Goal: Transaction & Acquisition: Purchase product/service

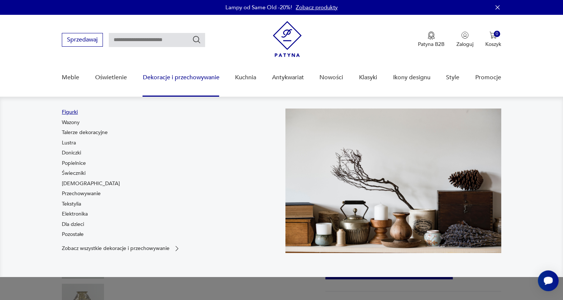
click at [70, 113] on link "Figurki" at bounding box center [70, 111] width 16 height 7
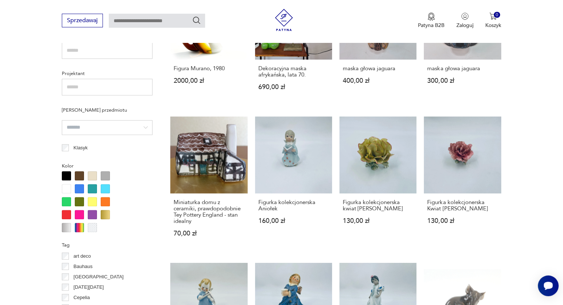
scroll to position [563, 0]
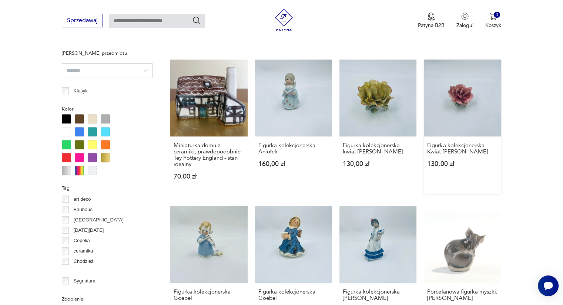
click at [473, 100] on link "Figurka kolekcjonerska Kwiat [PERSON_NAME] 130,00 zł" at bounding box center [462, 127] width 77 height 135
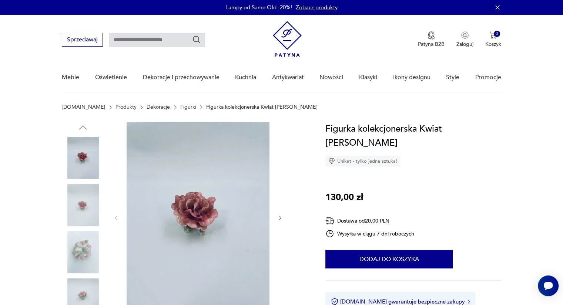
click at [83, 247] on img at bounding box center [83, 252] width 42 height 42
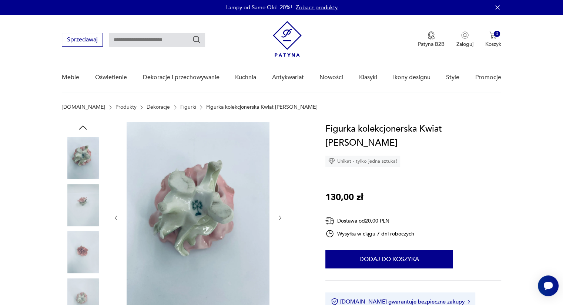
click at [80, 294] on img at bounding box center [83, 300] width 42 height 42
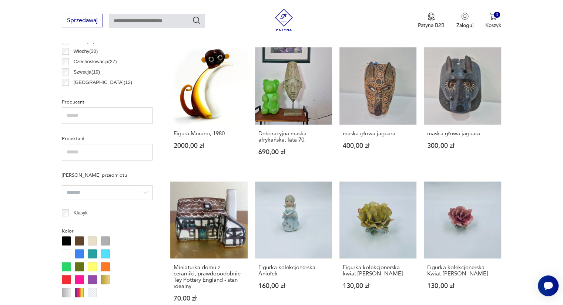
scroll to position [493, 0]
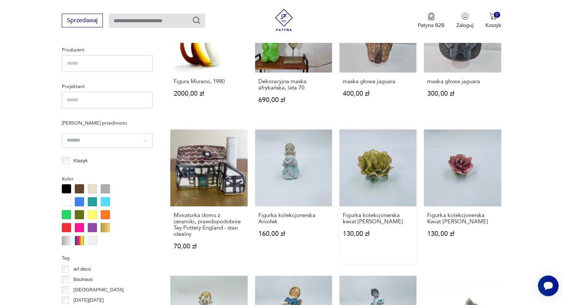
click at [383, 165] on link "Figurka kolekcjonerska kwiat [PERSON_NAME] 130,00 zł" at bounding box center [377, 196] width 77 height 135
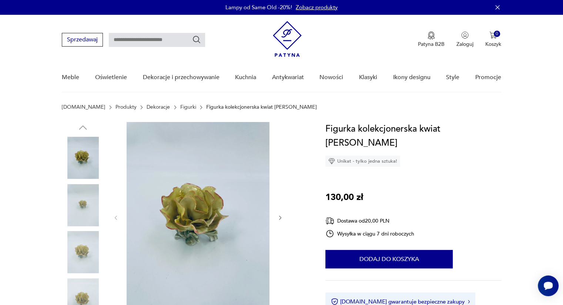
click at [88, 246] on img at bounding box center [83, 252] width 42 height 42
click at [81, 292] on img at bounding box center [83, 300] width 42 height 42
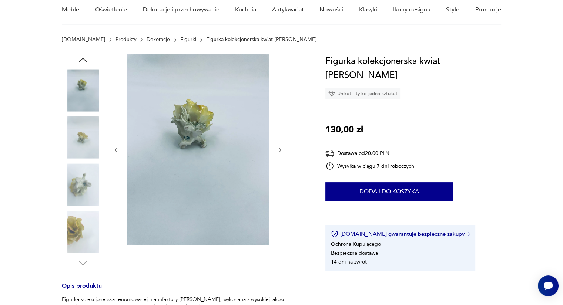
scroll to position [68, 0]
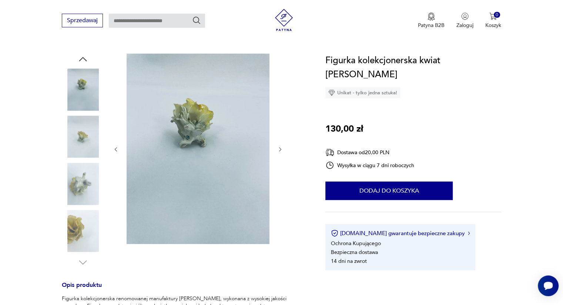
click at [76, 179] on img at bounding box center [83, 184] width 42 height 42
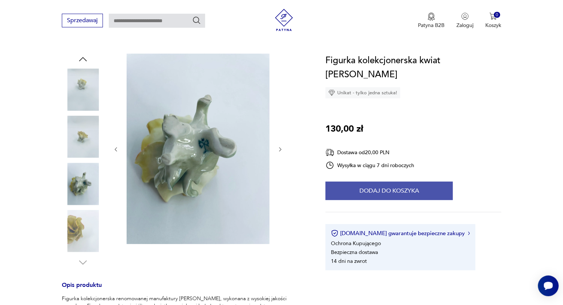
click at [393, 182] on button "Dodaj do koszyka" at bounding box center [388, 191] width 127 height 18
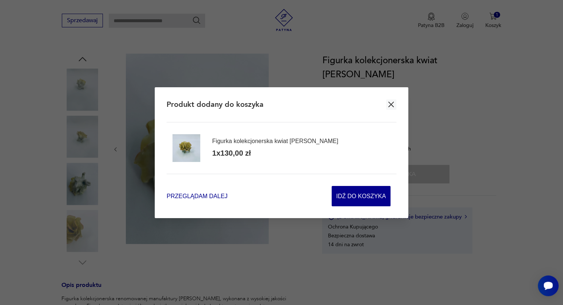
click at [189, 196] on span "Przeglądam dalej" at bounding box center [196, 196] width 61 height 9
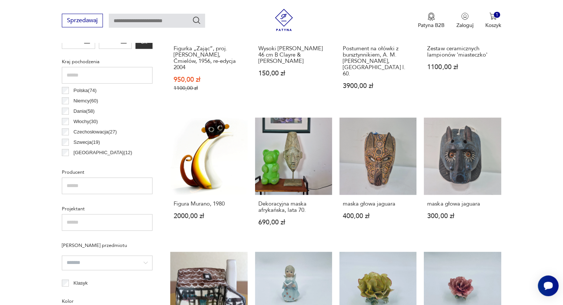
scroll to position [441, 0]
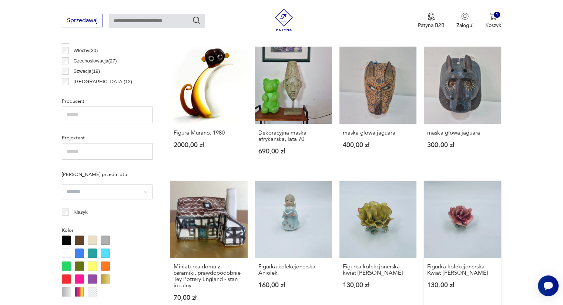
click at [468, 211] on link "Figurka kolekcjonerska Kwiat [PERSON_NAME] 130,00 zł" at bounding box center [462, 248] width 77 height 135
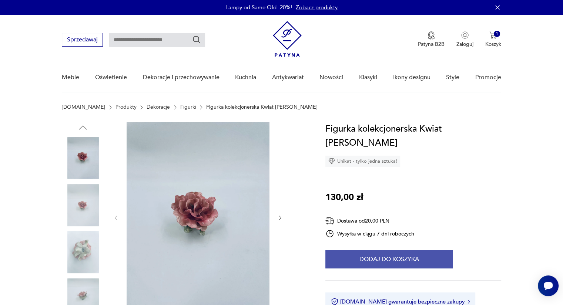
click at [381, 250] on button "Dodaj do koszyka" at bounding box center [388, 259] width 127 height 18
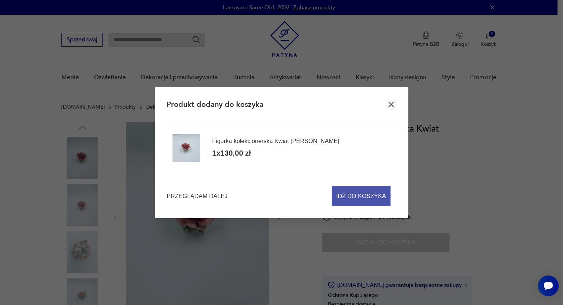
click at [368, 205] on span "Idź do koszyka" at bounding box center [361, 196] width 50 height 20
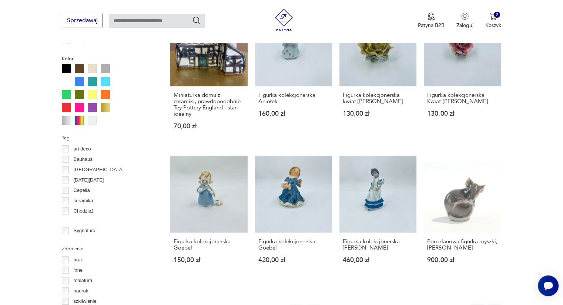
scroll to position [654, 0]
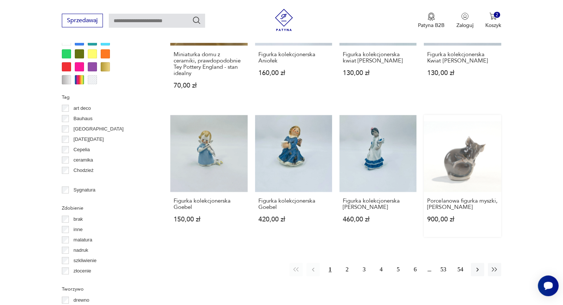
click at [476, 158] on link "Porcelanowa figurka myszki, Kopenchaga 900,00 zł" at bounding box center [462, 176] width 77 height 122
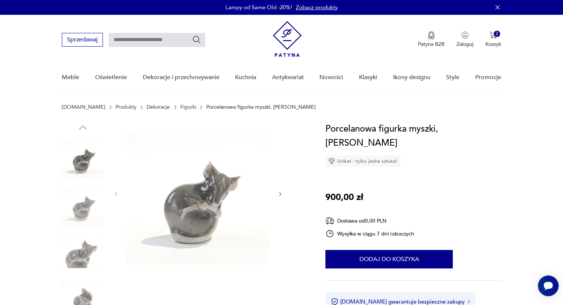
click at [279, 194] on icon "button" at bounding box center [280, 194] width 6 height 6
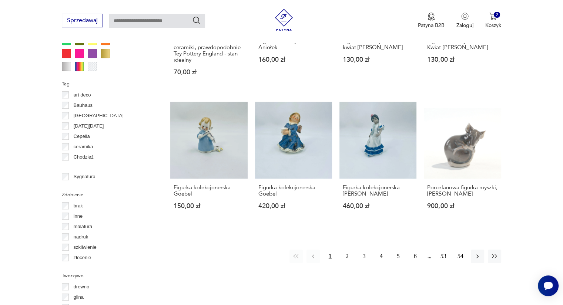
scroll to position [706, 0]
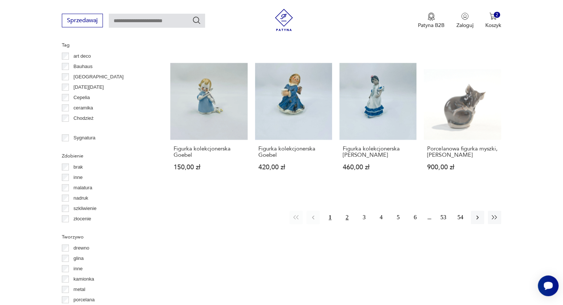
click at [348, 217] on button "2" at bounding box center [346, 217] width 13 height 13
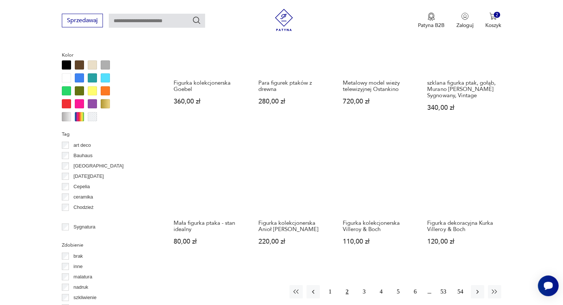
scroll to position [660, 0]
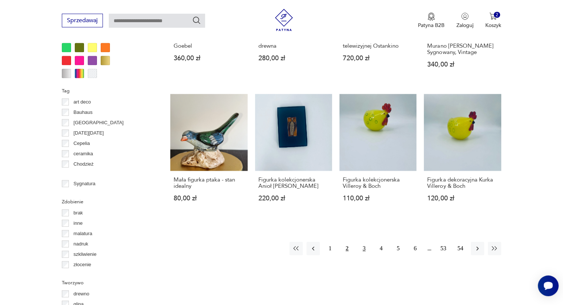
click at [365, 242] on button "3" at bounding box center [363, 248] width 13 height 13
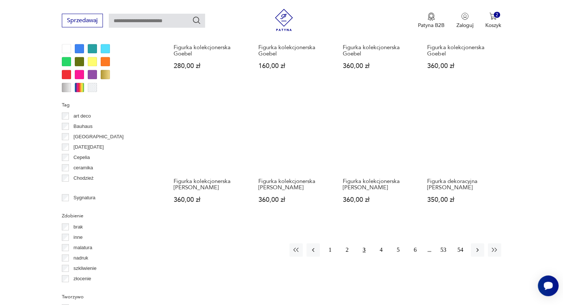
scroll to position [651, 0]
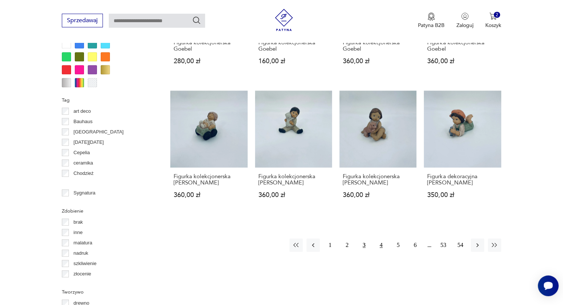
click at [381, 249] on button "4" at bounding box center [380, 245] width 13 height 13
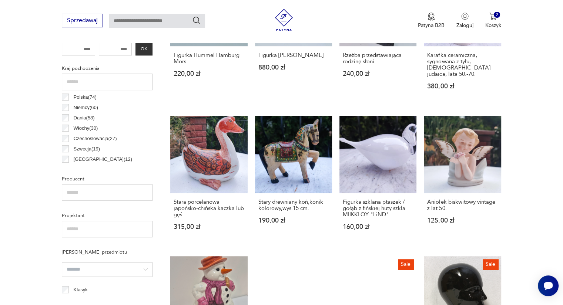
scroll to position [366, 0]
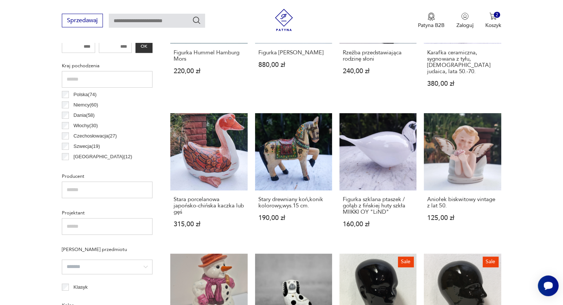
drag, startPoint x: 556, startPoint y: 108, endPoint x: 555, endPoint y: 117, distance: 8.9
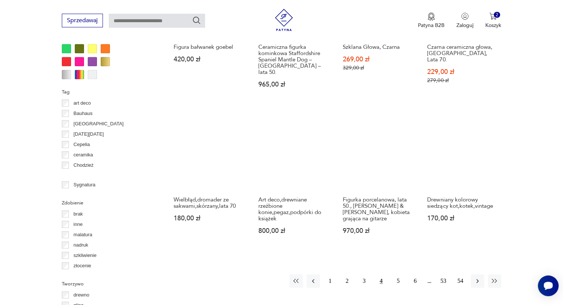
scroll to position [666, 0]
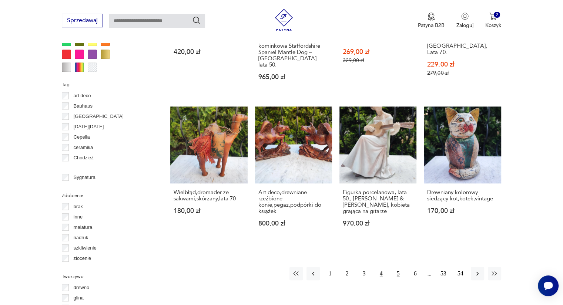
click at [400, 267] on button "5" at bounding box center [397, 273] width 13 height 13
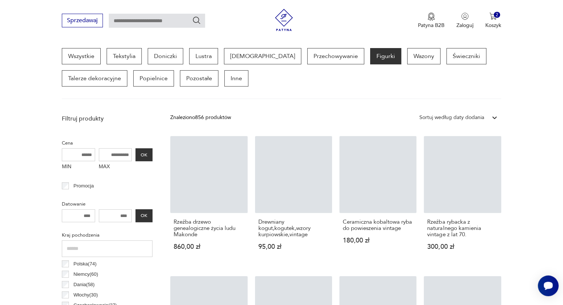
scroll to position [196, 0]
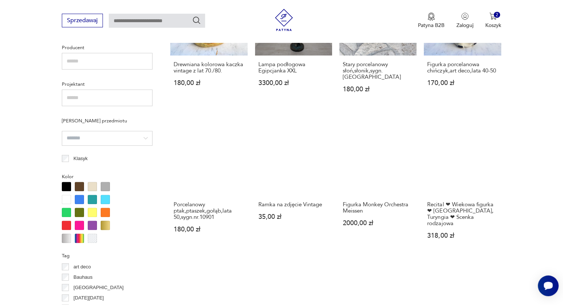
scroll to position [498, 0]
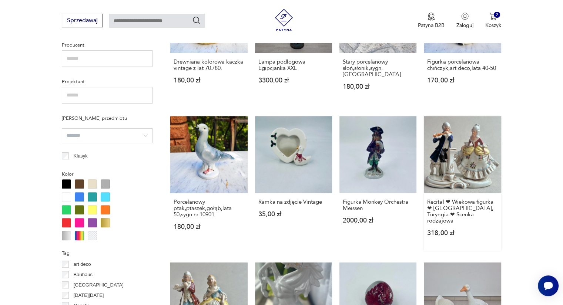
click at [485, 149] on link "Recital ❤ Wiekowa figurka ❤ [GEOGRAPHIC_DATA], Turyngia ❤ Scenka rodzajowa 318,…" at bounding box center [462, 183] width 77 height 135
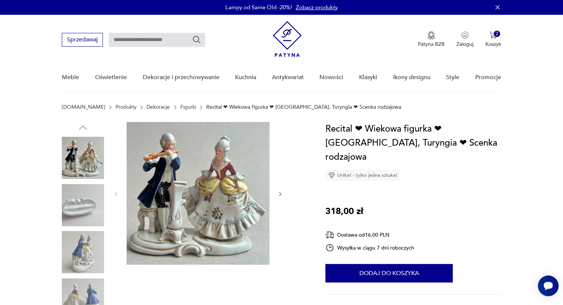
click at [280, 195] on icon "button" at bounding box center [280, 194] width 2 height 4
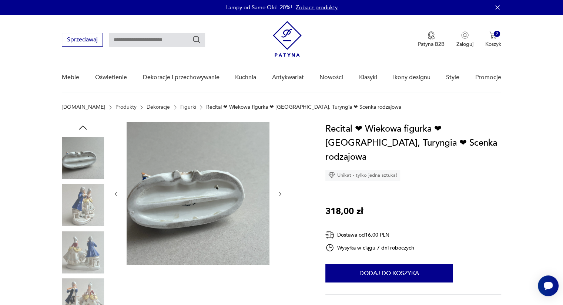
click at [280, 195] on icon "button" at bounding box center [280, 194] width 2 height 4
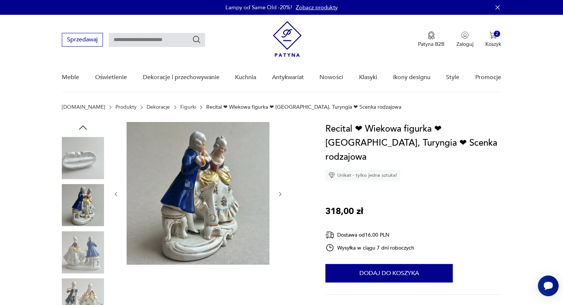
click at [280, 195] on icon "button" at bounding box center [280, 194] width 2 height 4
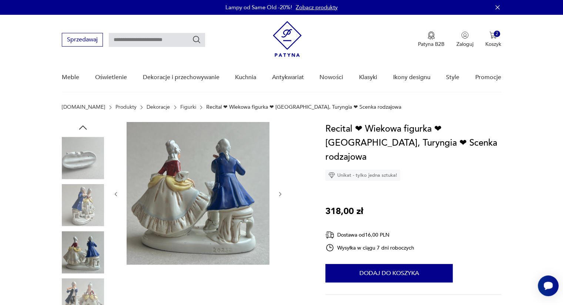
click at [280, 195] on icon "button" at bounding box center [280, 194] width 2 height 4
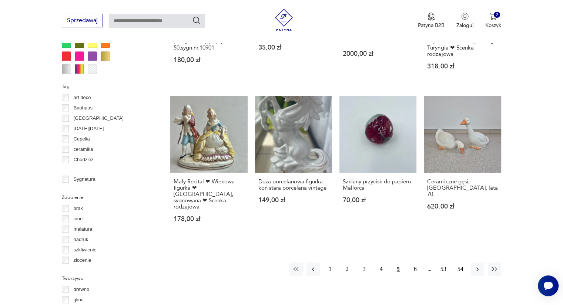
scroll to position [676, 0]
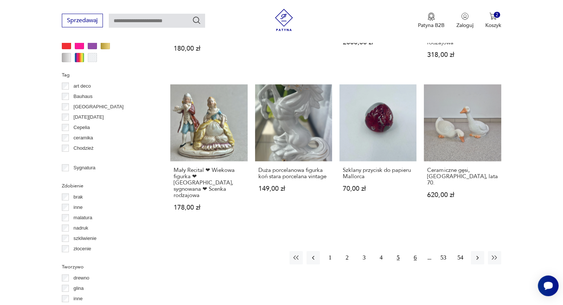
click at [414, 251] on button "6" at bounding box center [414, 257] width 13 height 13
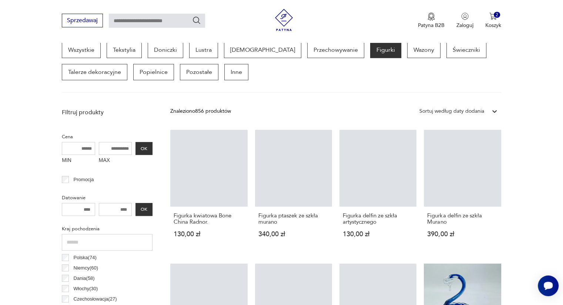
scroll to position [196, 0]
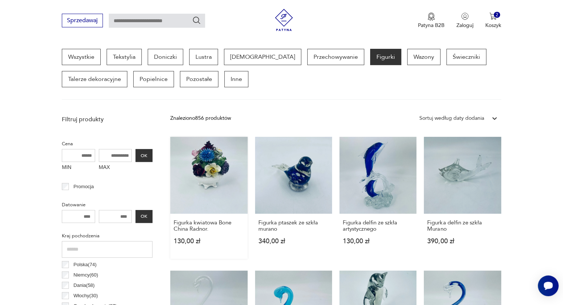
click at [212, 176] on link "Figurka kwiatowa Bone China Radnor. 130,00 zł" at bounding box center [208, 198] width 77 height 122
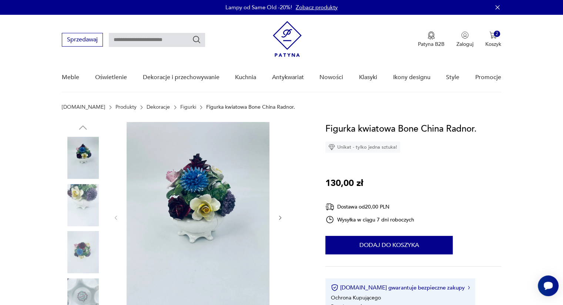
click at [279, 219] on icon "button" at bounding box center [280, 218] width 2 height 4
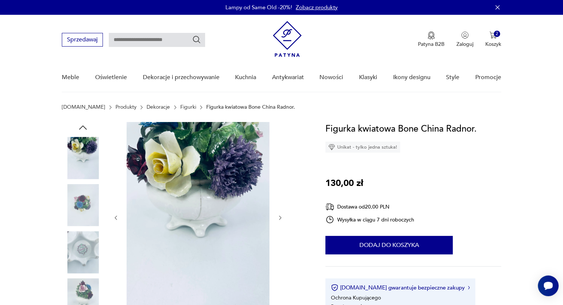
click at [279, 219] on icon "button" at bounding box center [280, 218] width 2 height 4
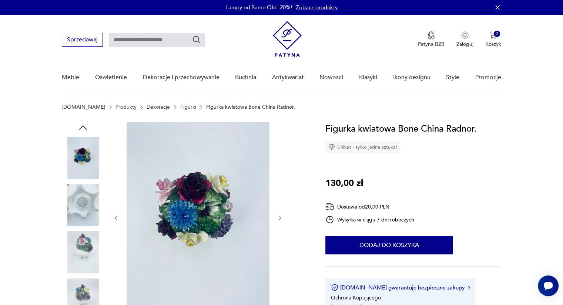
click at [279, 219] on icon "button" at bounding box center [280, 218] width 2 height 4
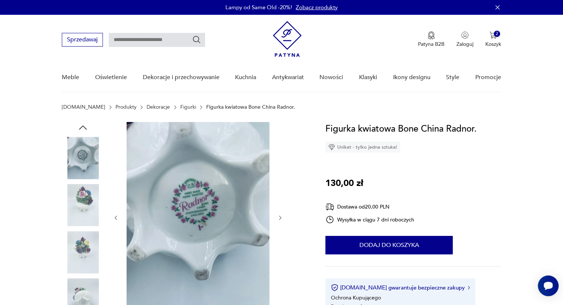
click at [279, 219] on icon "button" at bounding box center [280, 218] width 2 height 4
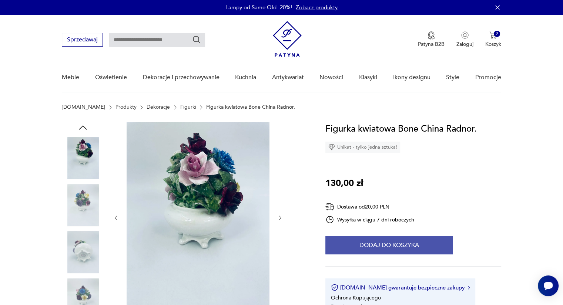
click at [358, 242] on button "Dodaj do koszyka" at bounding box center [388, 245] width 127 height 18
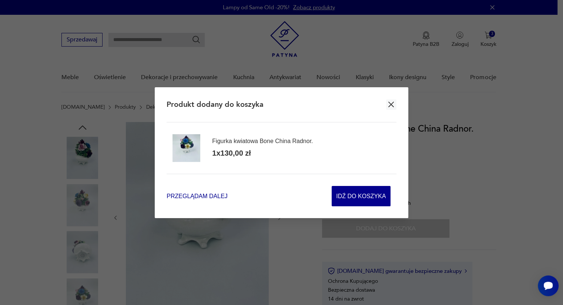
click at [208, 198] on span "Przeglądam dalej" at bounding box center [196, 196] width 61 height 9
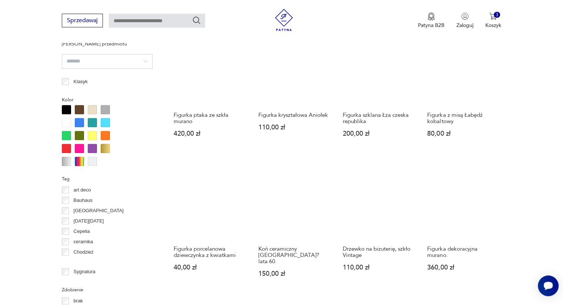
scroll to position [604, 0]
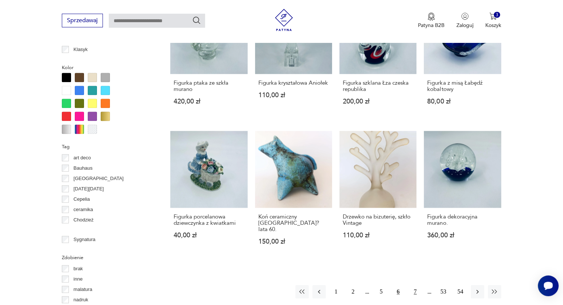
click at [417, 287] on button "7" at bounding box center [414, 291] width 13 height 13
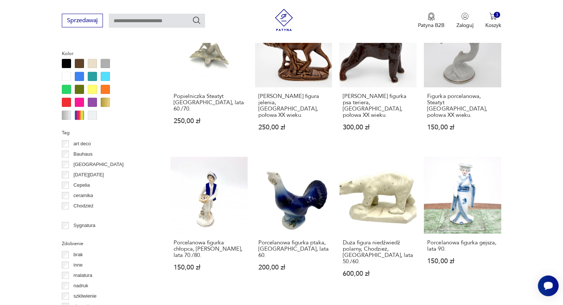
scroll to position [654, 0]
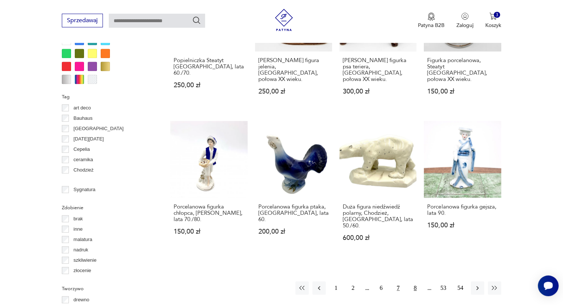
click at [417, 282] on button "8" at bounding box center [414, 288] width 13 height 13
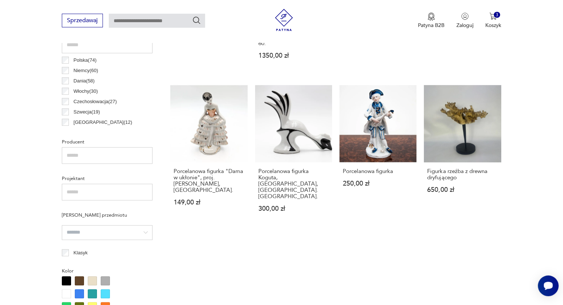
scroll to position [426, 0]
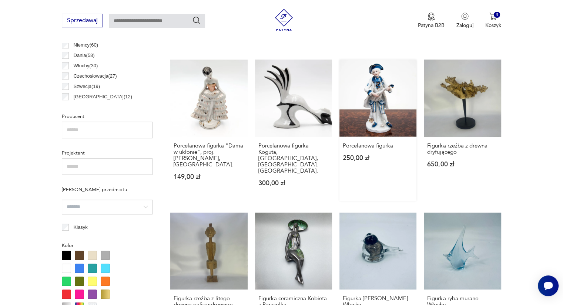
click at [384, 101] on link "Porcelanowa figurka 250,00 zł" at bounding box center [377, 130] width 77 height 141
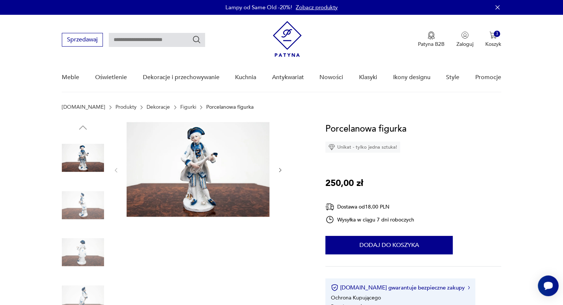
click at [292, 163] on div at bounding box center [185, 229] width 246 height 215
click at [280, 171] on icon "button" at bounding box center [280, 170] width 2 height 4
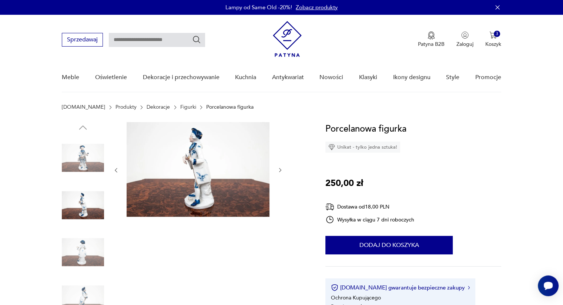
click at [280, 171] on icon "button" at bounding box center [280, 170] width 2 height 4
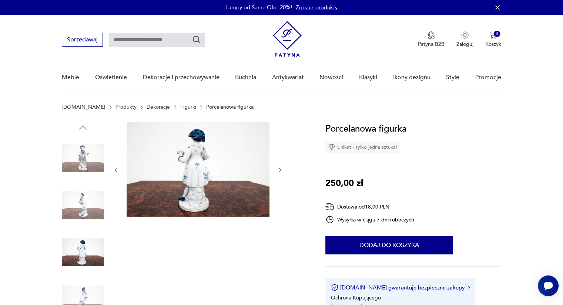
click at [280, 171] on icon "button" at bounding box center [280, 170] width 2 height 4
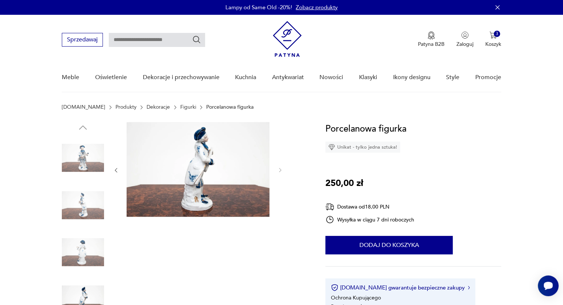
click at [78, 161] on img at bounding box center [83, 158] width 42 height 42
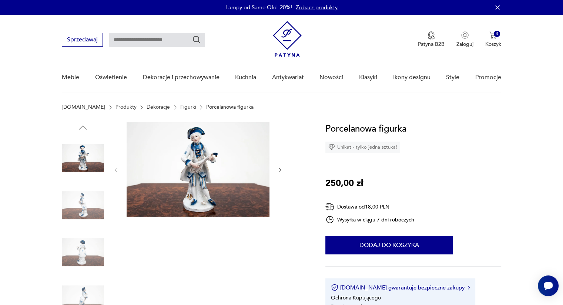
click at [193, 154] on img at bounding box center [198, 169] width 143 height 95
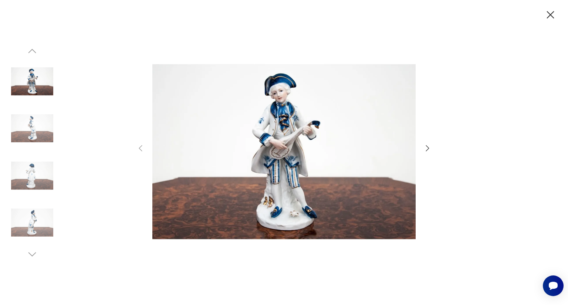
click at [553, 12] on icon "button" at bounding box center [550, 14] width 7 height 7
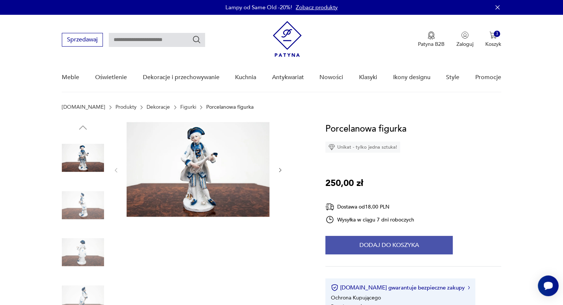
click at [397, 242] on button "Dodaj do koszyka" at bounding box center [388, 245] width 127 height 18
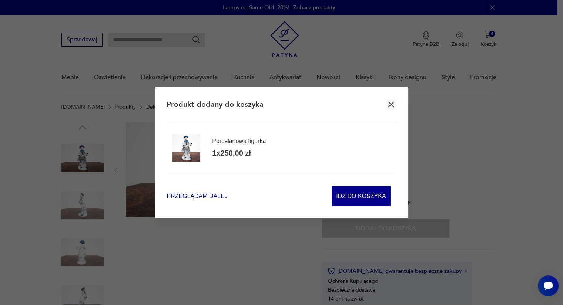
click at [199, 193] on span "Przeglądam dalej" at bounding box center [196, 196] width 61 height 9
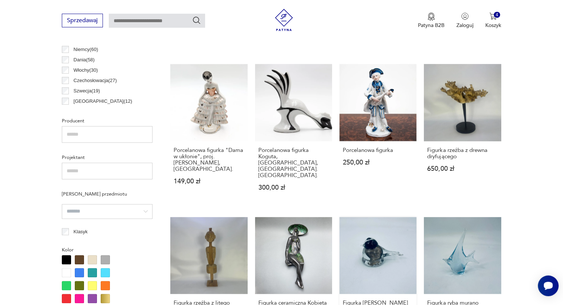
scroll to position [408, 0]
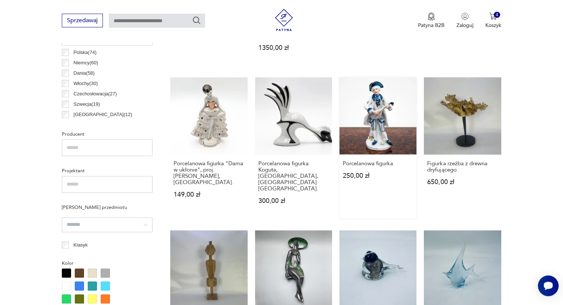
drag, startPoint x: 384, startPoint y: 90, endPoint x: 360, endPoint y: 108, distance: 29.7
click at [360, 108] on link "Porcelanowa figurka 250,00 zł" at bounding box center [377, 147] width 77 height 141
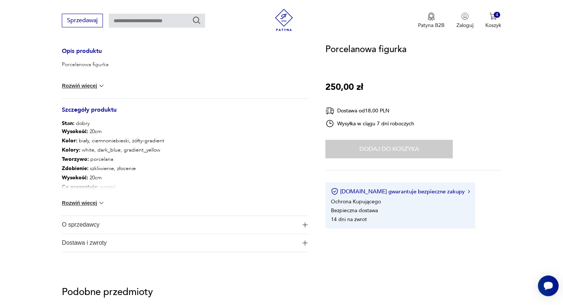
scroll to position [318, 0]
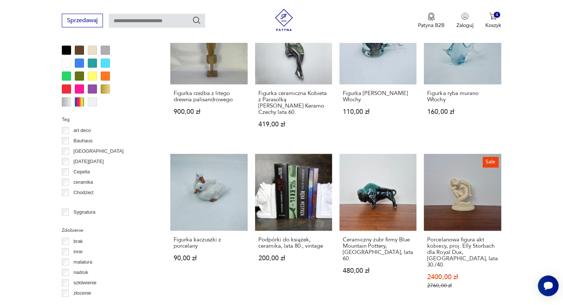
scroll to position [682, 0]
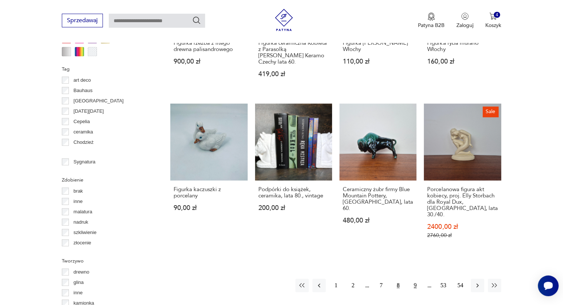
click at [417, 279] on button "9" at bounding box center [414, 285] width 13 height 13
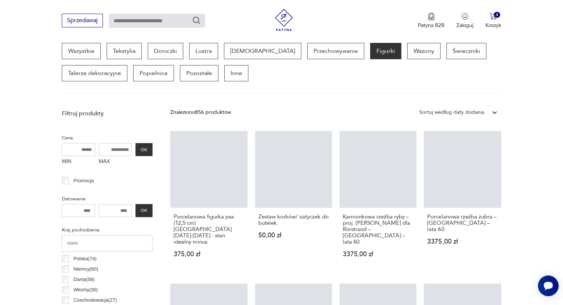
scroll to position [196, 0]
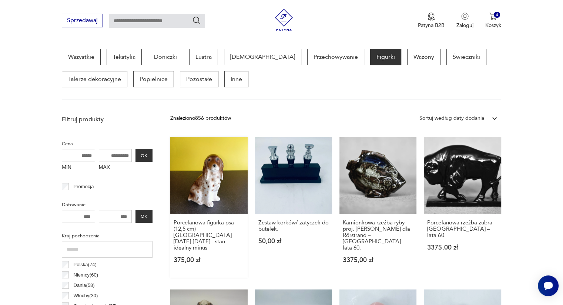
click at [210, 186] on link "Porcelanowa figurka psa (12,5 cm) [GEOGRAPHIC_DATA] [DATE]-[DATE] - stan idealn…" at bounding box center [208, 207] width 77 height 141
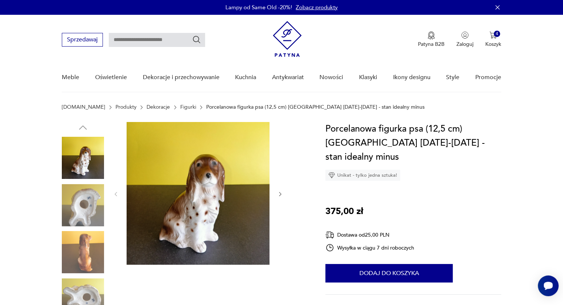
click at [278, 193] on icon "button" at bounding box center [280, 194] width 6 height 6
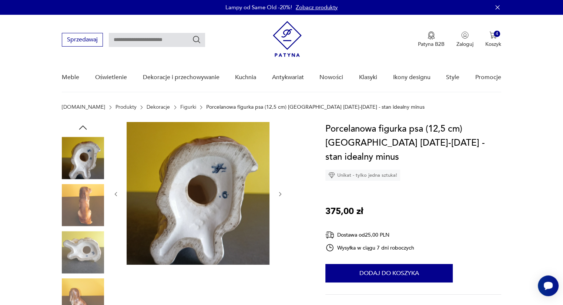
click at [278, 193] on icon "button" at bounding box center [280, 194] width 6 height 6
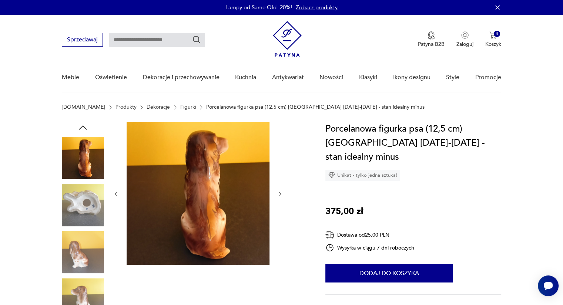
click at [278, 193] on icon "button" at bounding box center [280, 194] width 6 height 6
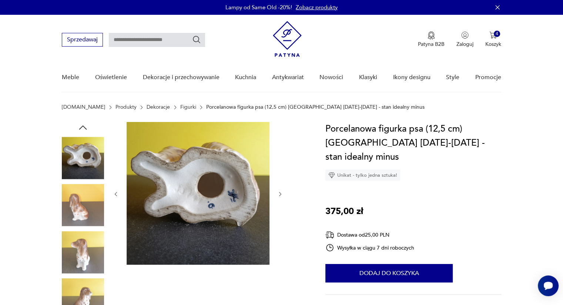
click at [278, 193] on icon "button" at bounding box center [280, 194] width 6 height 6
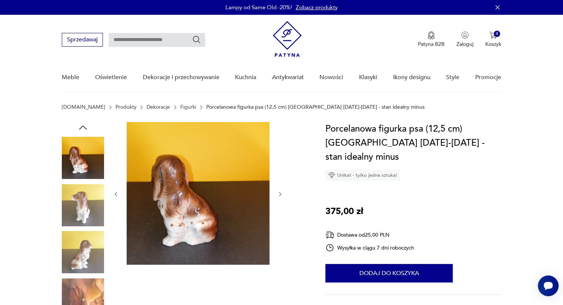
click at [278, 193] on icon "button" at bounding box center [280, 194] width 6 height 6
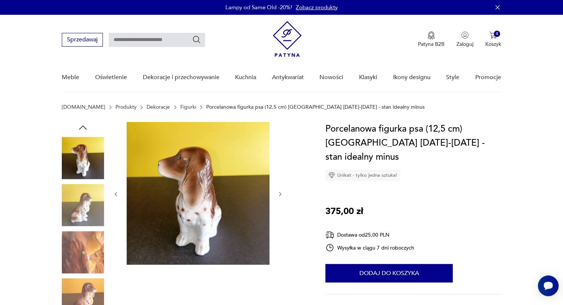
click at [278, 193] on icon "button" at bounding box center [280, 194] width 6 height 6
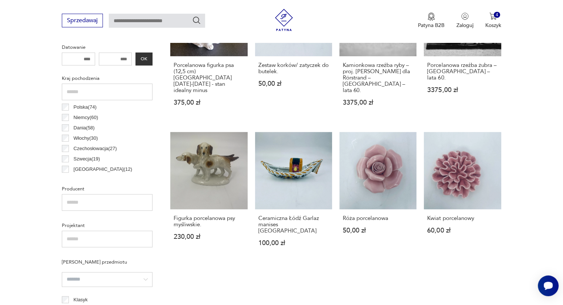
scroll to position [359, 0]
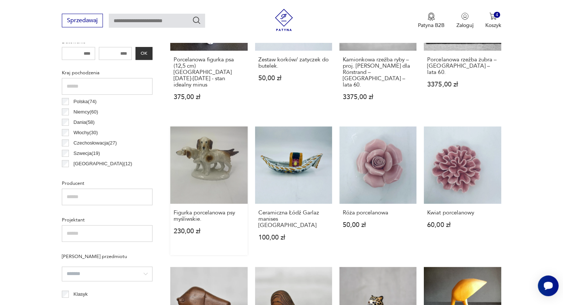
click at [218, 160] on link "Figurka porcelanowa psy myśliwskie. 230,00 zł" at bounding box center [208, 191] width 77 height 128
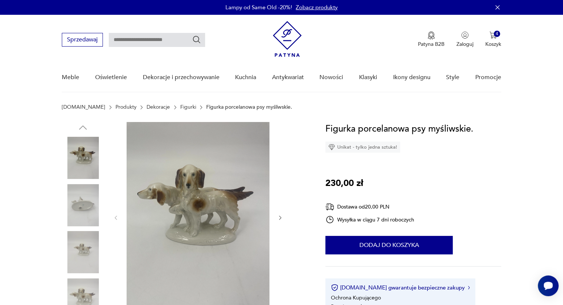
click at [279, 217] on icon "button" at bounding box center [280, 218] width 6 height 6
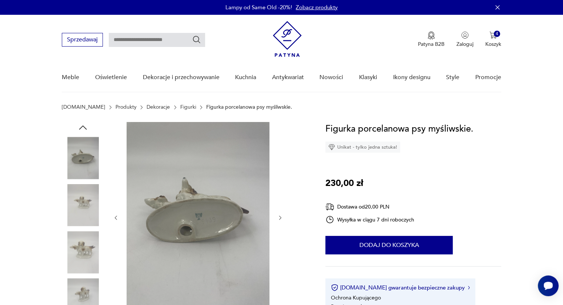
click at [279, 217] on icon "button" at bounding box center [280, 218] width 6 height 6
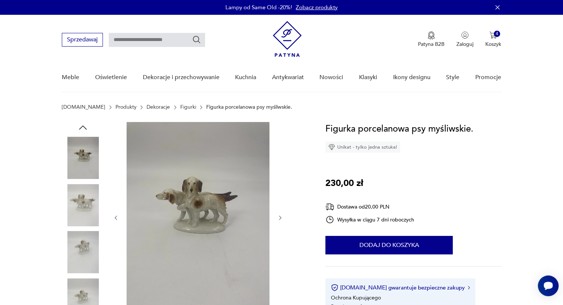
click at [279, 217] on icon "button" at bounding box center [280, 218] width 6 height 6
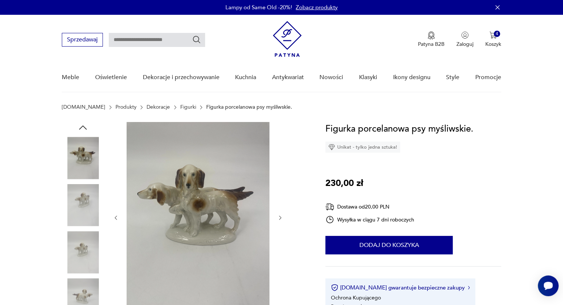
click at [279, 217] on icon "button" at bounding box center [280, 218] width 6 height 6
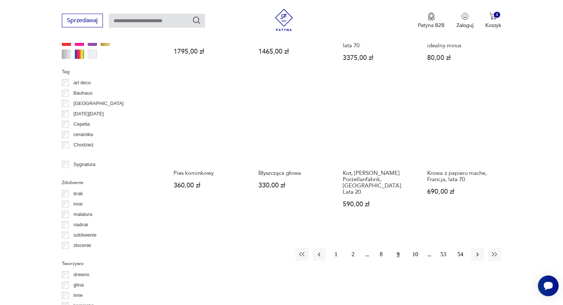
scroll to position [680, 0]
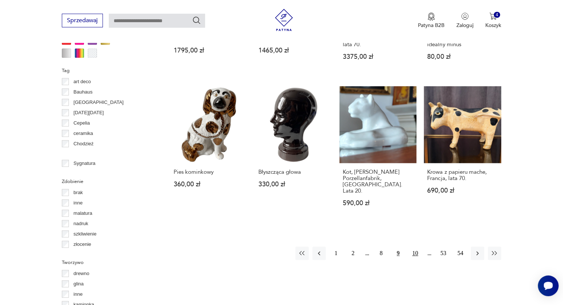
click at [415, 247] on button "10" at bounding box center [414, 253] width 13 height 13
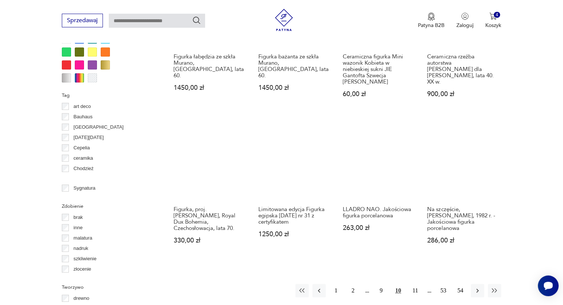
scroll to position [656, 0]
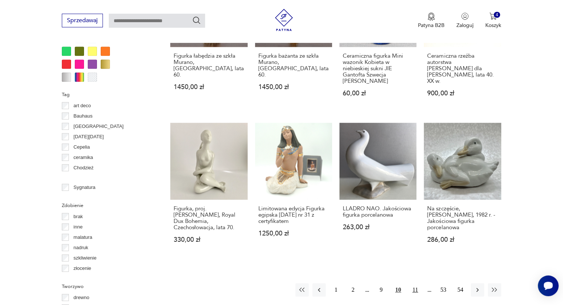
click at [418, 283] on button "11" at bounding box center [414, 289] width 13 height 13
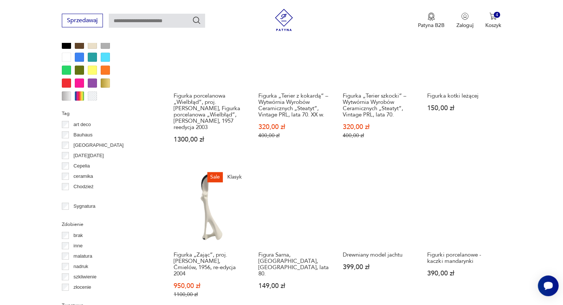
scroll to position [693, 0]
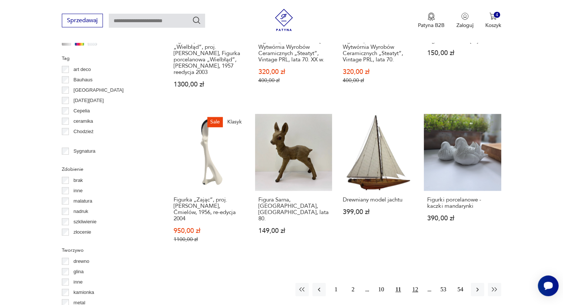
click at [415, 283] on button "12" at bounding box center [414, 289] width 13 height 13
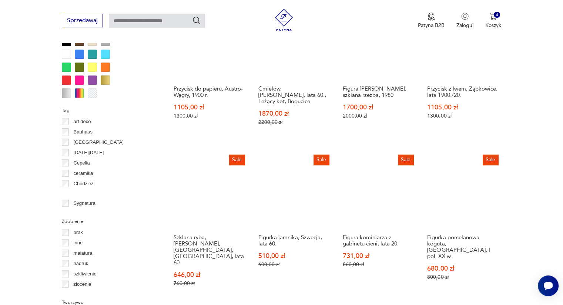
scroll to position [697, 0]
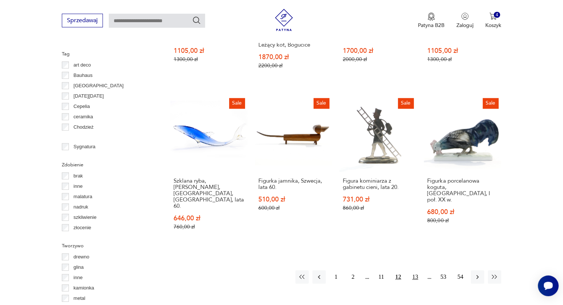
click at [415, 270] on button "13" at bounding box center [414, 276] width 13 height 13
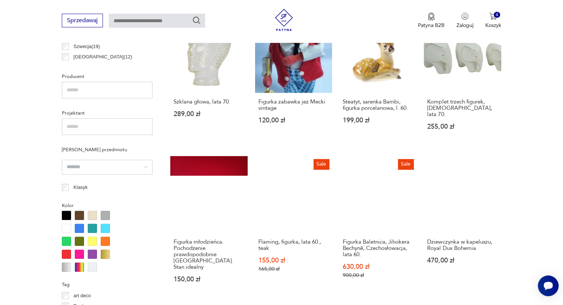
scroll to position [470, 0]
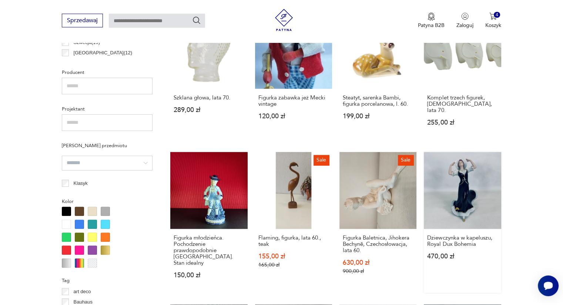
click at [473, 187] on link "Dziewczynka w kapeluszu, Royal Dux Bohemia 470,00 zł" at bounding box center [462, 222] width 77 height 141
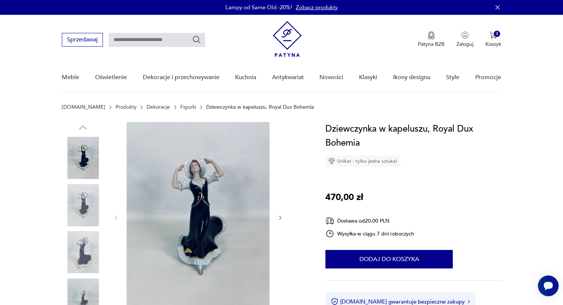
click at [277, 218] on icon "button" at bounding box center [280, 218] width 6 height 6
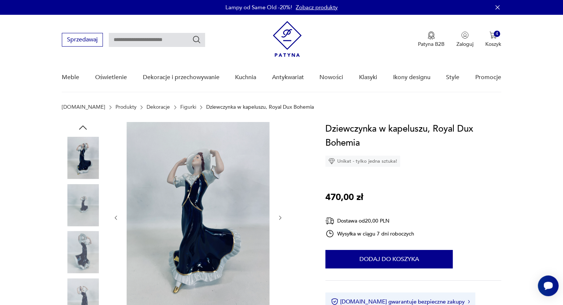
click at [277, 218] on icon "button" at bounding box center [280, 218] width 6 height 6
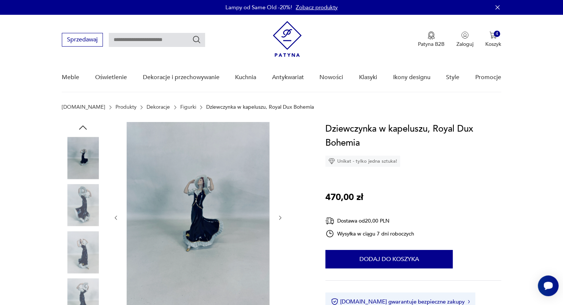
click at [277, 218] on icon "button" at bounding box center [280, 218] width 6 height 6
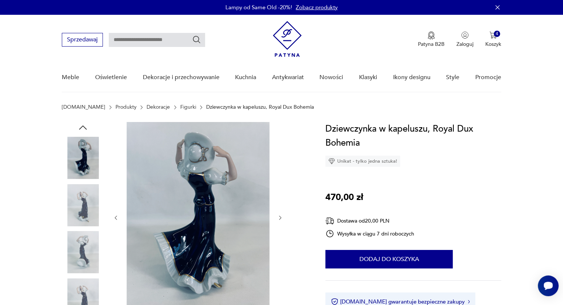
click at [277, 218] on icon "button" at bounding box center [280, 218] width 6 height 6
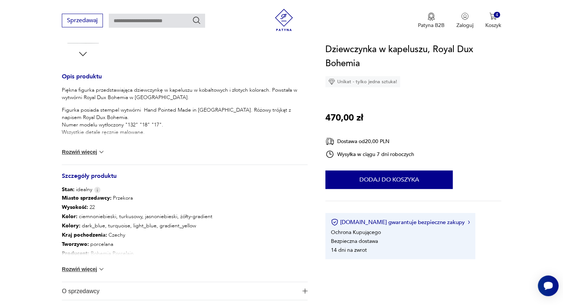
scroll to position [284, 0]
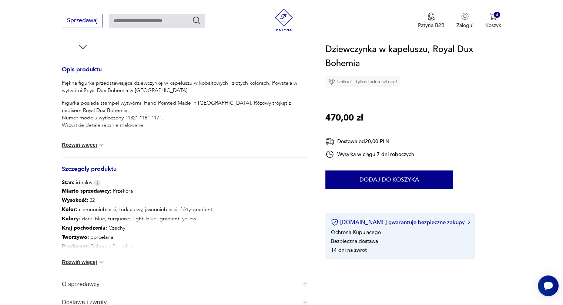
click at [88, 263] on button "Rozwiń więcej" at bounding box center [83, 262] width 43 height 7
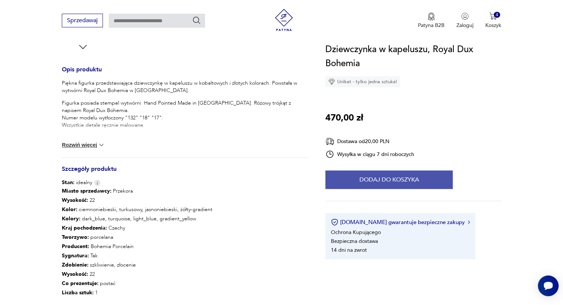
click at [407, 179] on button "Dodaj do koszyka" at bounding box center [388, 180] width 127 height 18
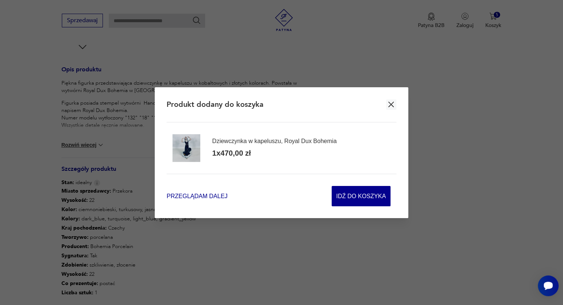
click at [177, 196] on span "Przeglądam dalej" at bounding box center [196, 196] width 61 height 9
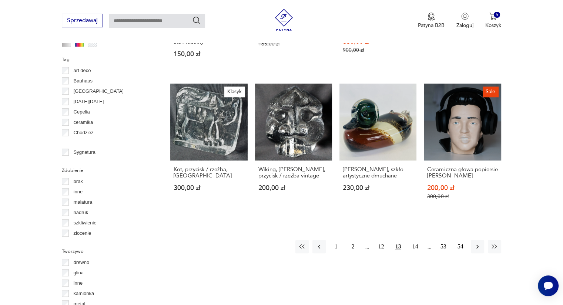
scroll to position [731, 0]
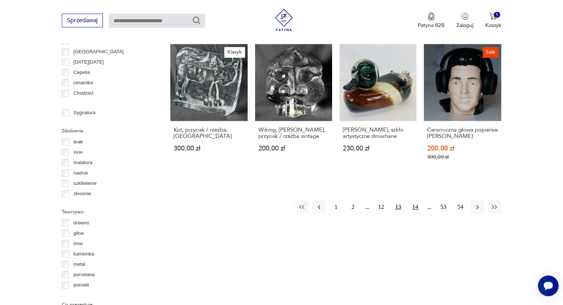
click at [414, 201] on button "14" at bounding box center [414, 207] width 13 height 13
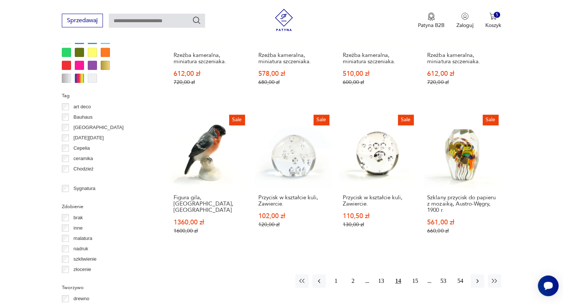
scroll to position [660, 0]
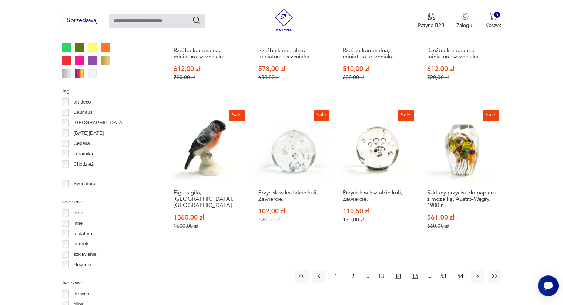
click at [411, 277] on button "15" at bounding box center [414, 276] width 13 height 13
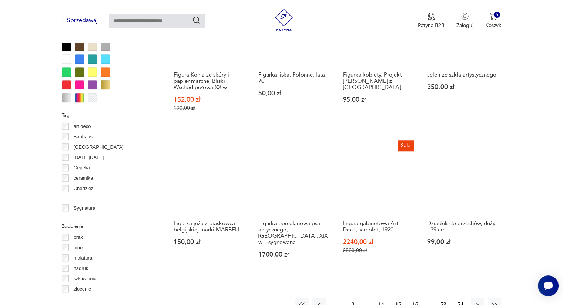
scroll to position [655, 0]
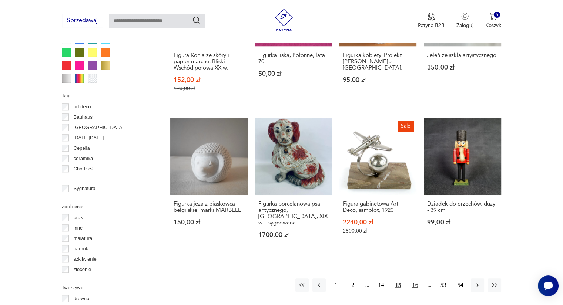
click at [417, 280] on button "16" at bounding box center [414, 285] width 13 height 13
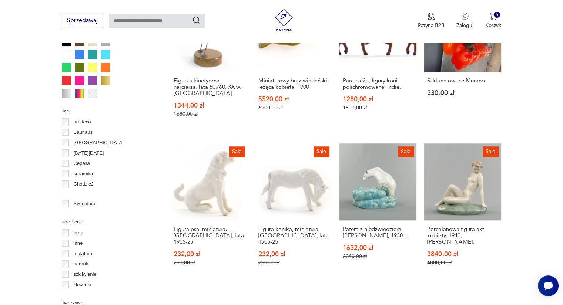
scroll to position [665, 0]
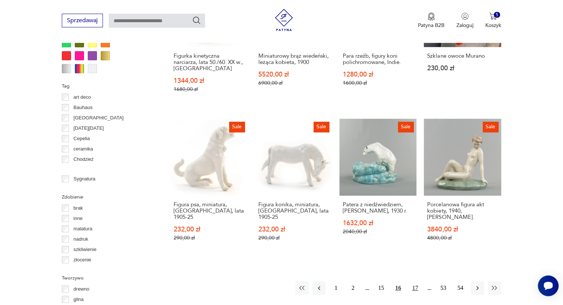
click at [419, 282] on button "17" at bounding box center [414, 288] width 13 height 13
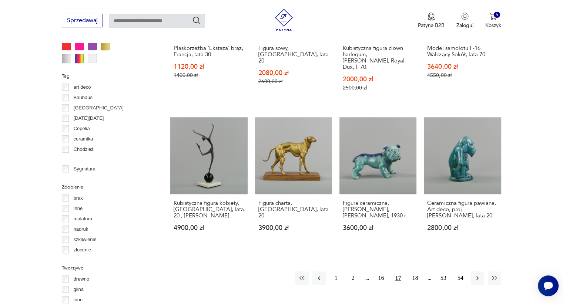
scroll to position [680, 0]
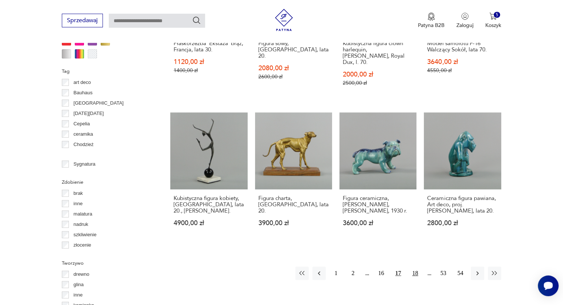
click at [414, 267] on button "18" at bounding box center [414, 273] width 13 height 13
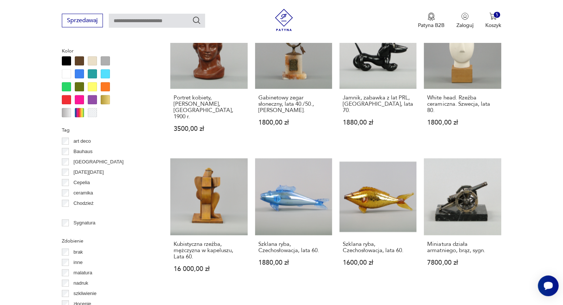
scroll to position [630, 0]
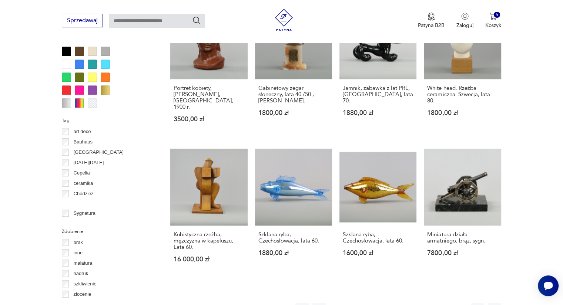
click at [415, 303] on button "19" at bounding box center [414, 309] width 13 height 13
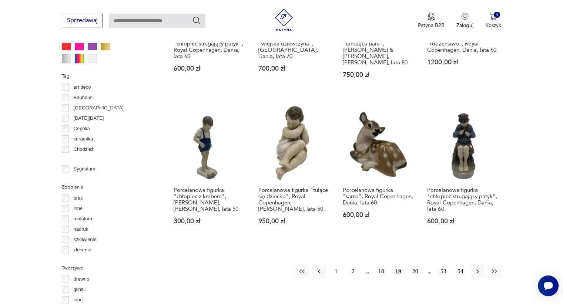
scroll to position [677, 0]
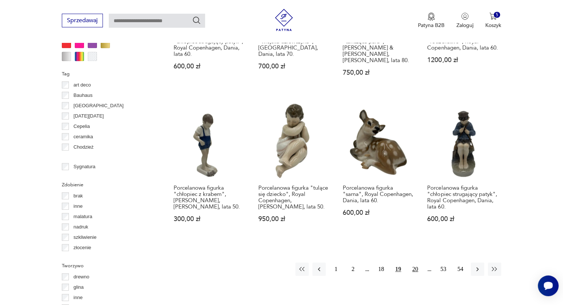
click at [416, 263] on button "20" at bounding box center [414, 269] width 13 height 13
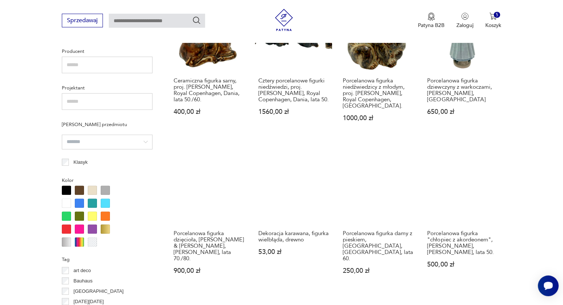
scroll to position [494, 0]
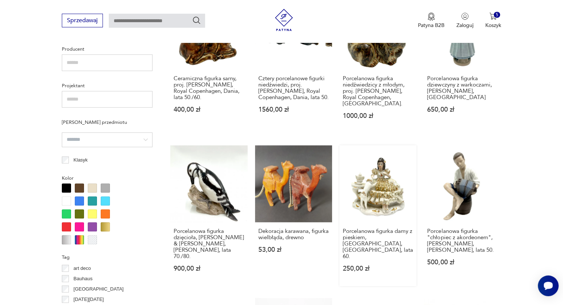
click at [373, 171] on link "Porcelanowa figurka damy z pieskiem, [GEOGRAPHIC_DATA], [GEOGRAPHIC_DATA], lata…" at bounding box center [377, 215] width 77 height 141
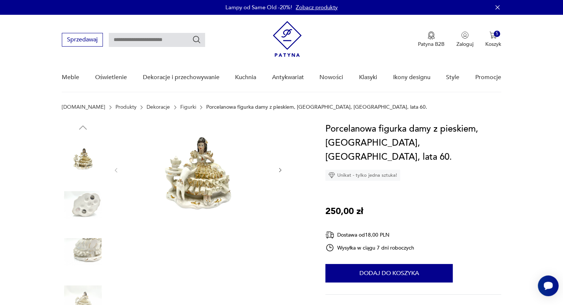
click at [277, 168] on icon "button" at bounding box center [280, 170] width 6 height 6
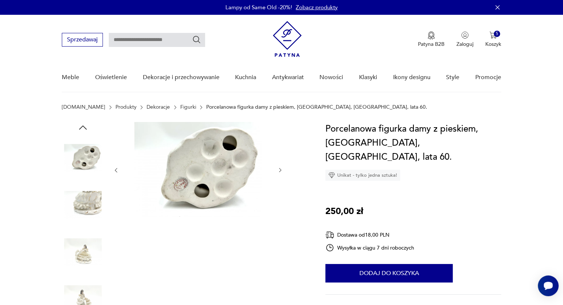
click at [277, 168] on icon "button" at bounding box center [280, 170] width 6 height 6
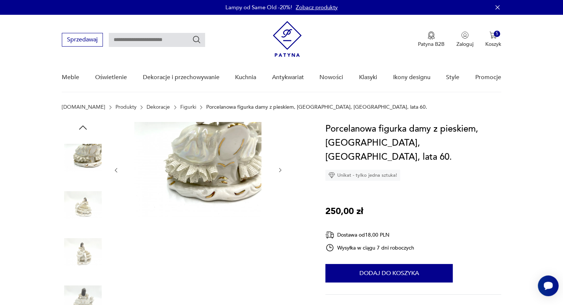
click at [277, 168] on icon "button" at bounding box center [280, 170] width 6 height 6
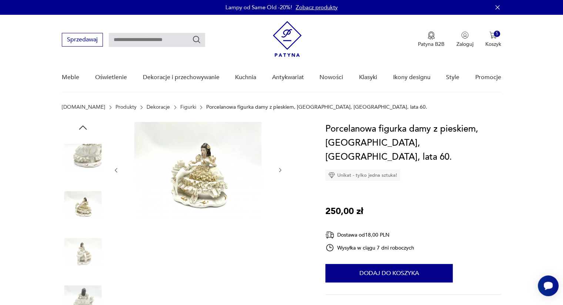
click at [277, 168] on icon "button" at bounding box center [280, 170] width 6 height 6
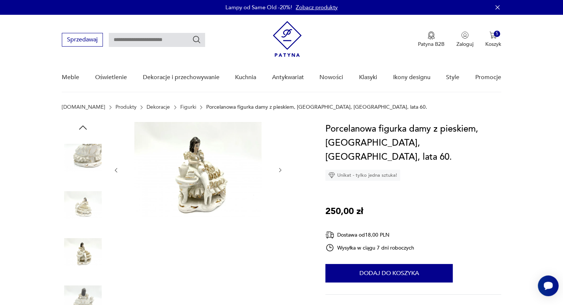
click at [277, 168] on icon "button" at bounding box center [280, 170] width 6 height 6
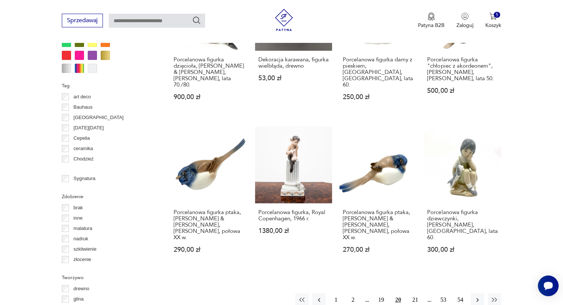
scroll to position [690, 0]
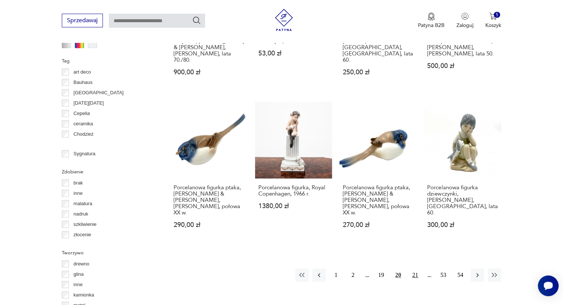
click at [417, 269] on button "21" at bounding box center [414, 275] width 13 height 13
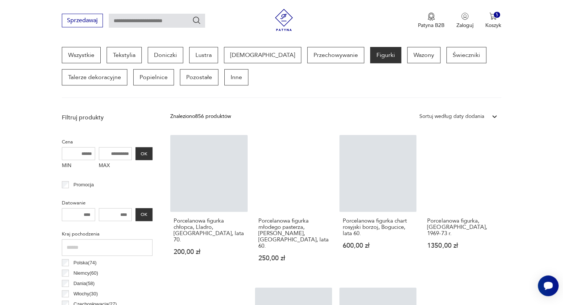
scroll to position [196, 0]
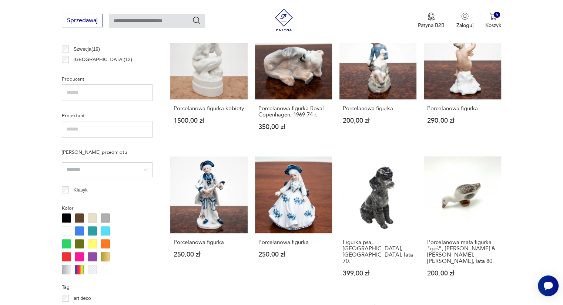
scroll to position [468, 0]
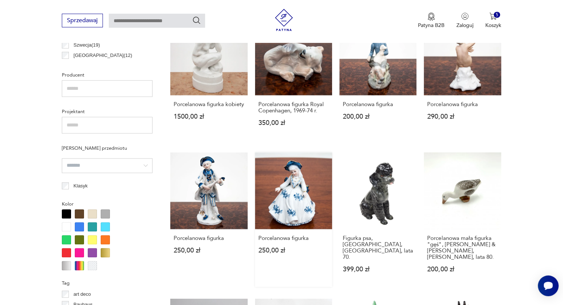
click at [300, 184] on link "Porcelanowa figurka 250,00 zł" at bounding box center [293, 219] width 77 height 135
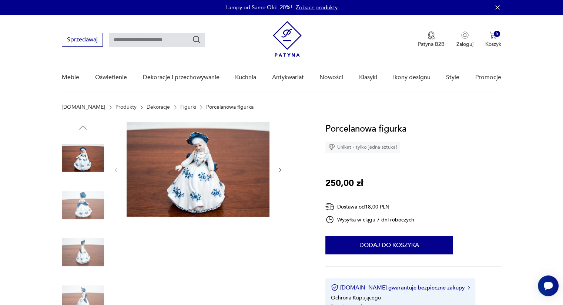
click at [279, 169] on icon "button" at bounding box center [280, 170] width 6 height 6
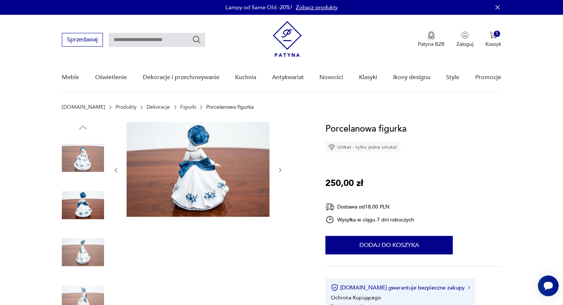
click at [279, 169] on icon "button" at bounding box center [280, 170] width 6 height 6
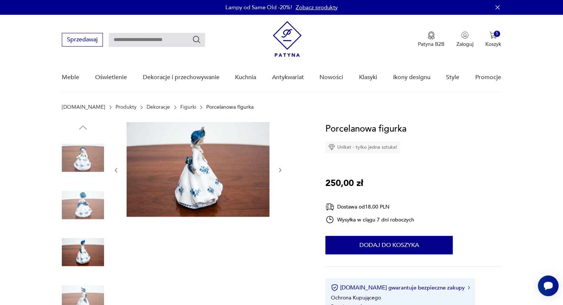
click at [279, 169] on icon "button" at bounding box center [280, 170] width 6 height 6
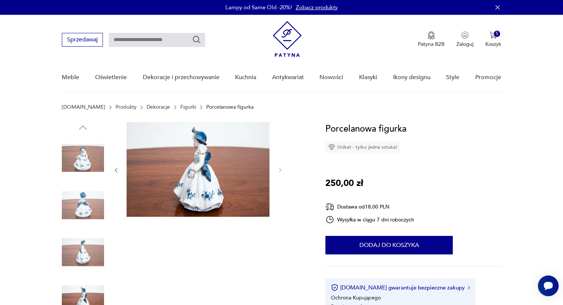
click at [88, 158] on img at bounding box center [83, 158] width 42 height 42
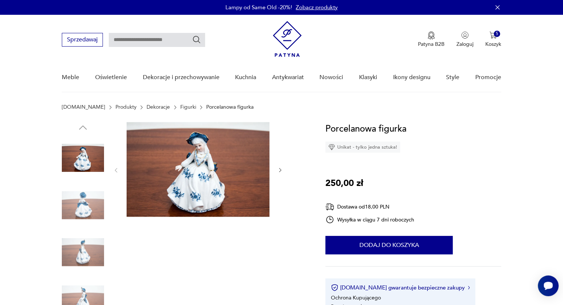
click at [196, 173] on img at bounding box center [198, 169] width 143 height 95
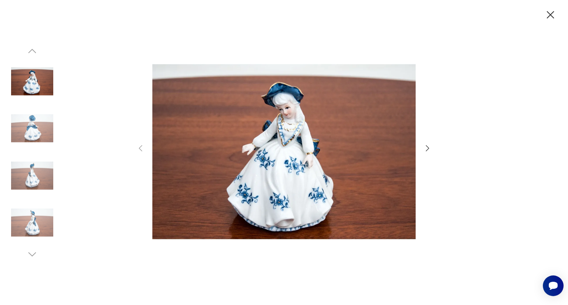
click at [551, 17] on icon "button" at bounding box center [550, 15] width 13 height 13
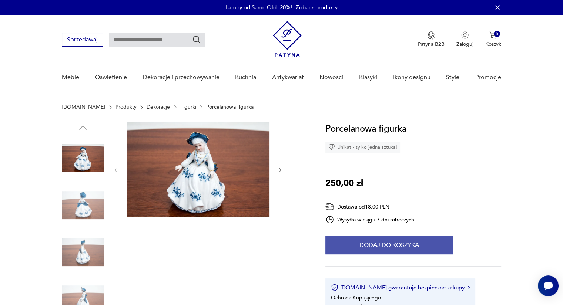
click at [394, 240] on button "Dodaj do koszyka" at bounding box center [388, 245] width 127 height 18
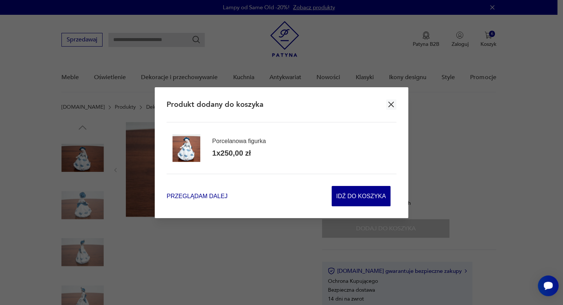
click at [217, 192] on span "Przeglądam dalej" at bounding box center [196, 196] width 61 height 9
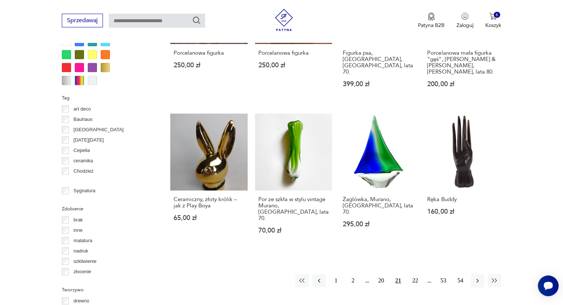
scroll to position [673, 0]
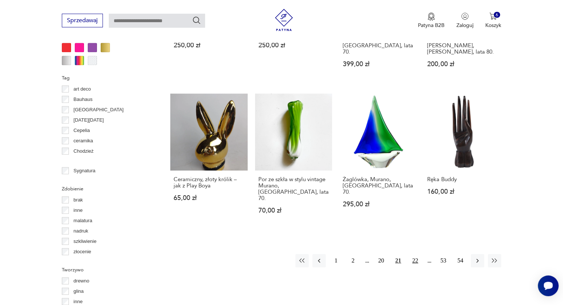
click at [413, 254] on button "22" at bounding box center [414, 260] width 13 height 13
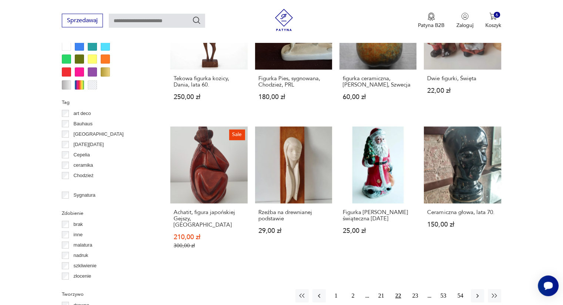
scroll to position [652, 0]
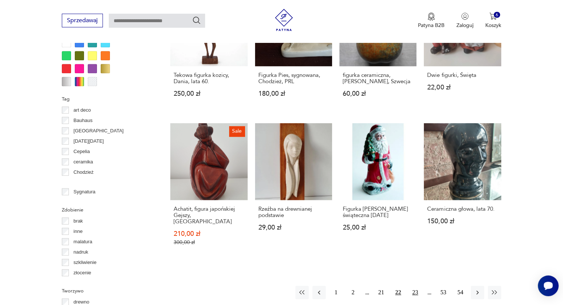
click at [416, 286] on button "23" at bounding box center [414, 292] width 13 height 13
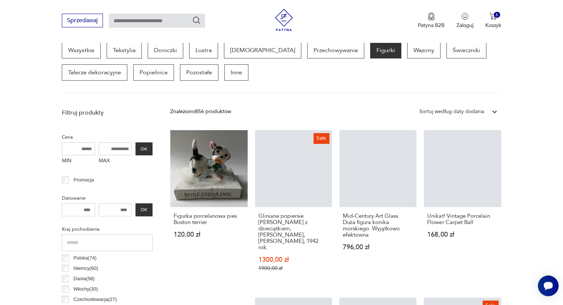
scroll to position [196, 0]
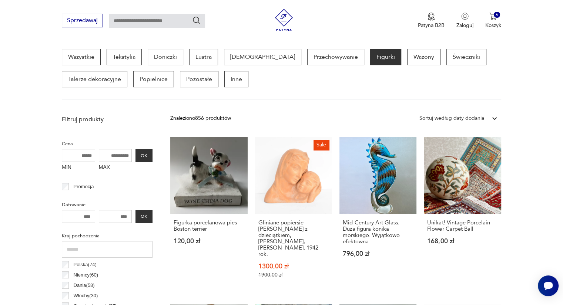
drag, startPoint x: 562, startPoint y: 73, endPoint x: 560, endPoint y: 89, distance: 15.6
click at [560, 89] on section "Wszystkie Tekstylia Doniczki Lustra [DEMOGRAPHIC_DATA] Przechowywanie Figurki W…" at bounding box center [281, 74] width 563 height 51
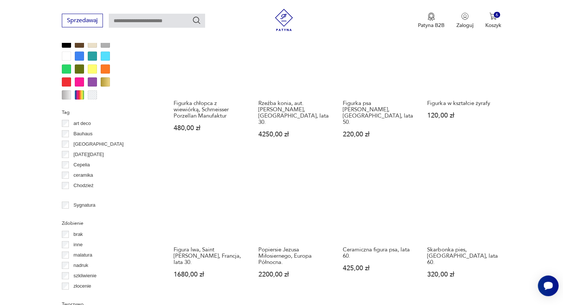
scroll to position [640, 0]
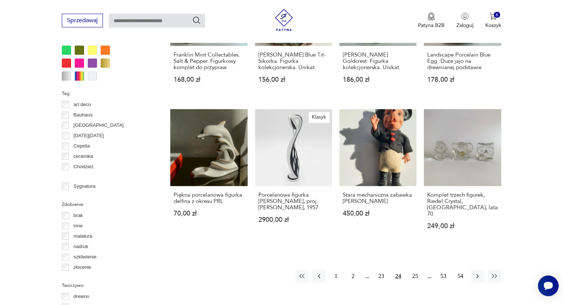
scroll to position [687, 0]
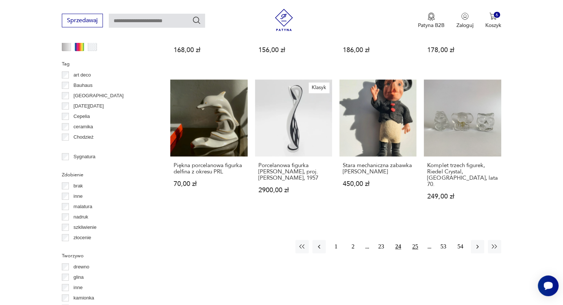
click at [418, 240] on button "25" at bounding box center [414, 246] width 13 height 13
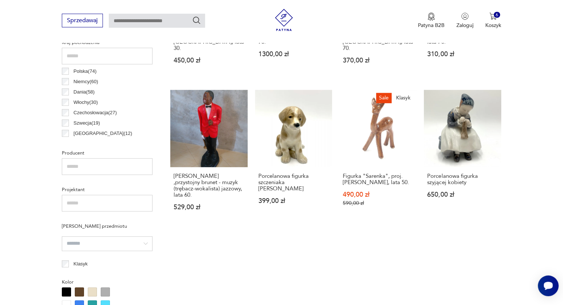
scroll to position [393, 0]
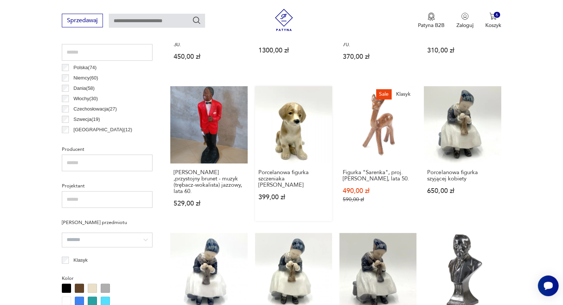
click at [303, 116] on link "Porcelanowa figurka szczeniaka [PERSON_NAME] 399,00 zł" at bounding box center [293, 153] width 77 height 135
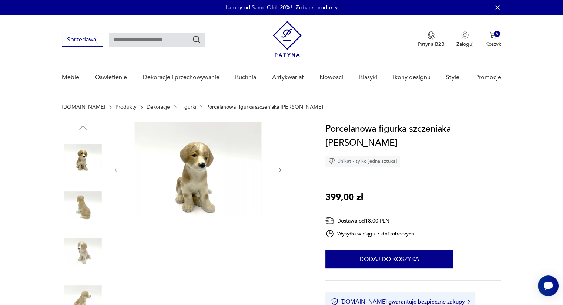
click at [281, 171] on icon "button" at bounding box center [280, 170] width 6 height 6
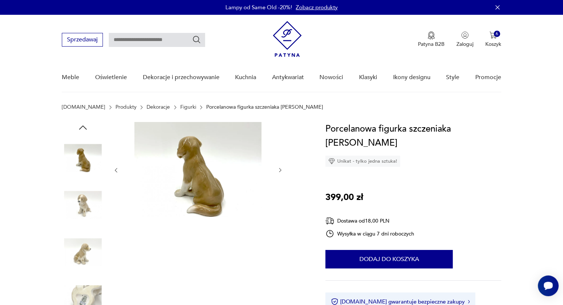
click at [281, 171] on icon "button" at bounding box center [280, 170] width 6 height 6
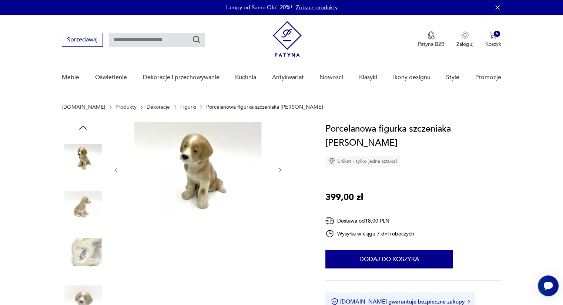
click at [281, 171] on icon "button" at bounding box center [280, 170] width 6 height 6
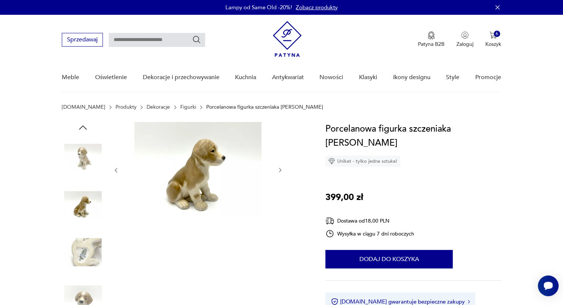
click at [281, 171] on icon "button" at bounding box center [280, 170] width 6 height 6
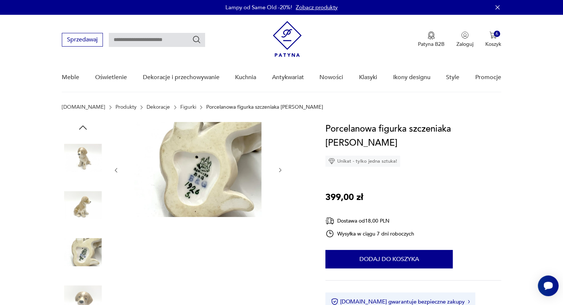
click at [281, 171] on icon "button" at bounding box center [280, 170] width 6 height 6
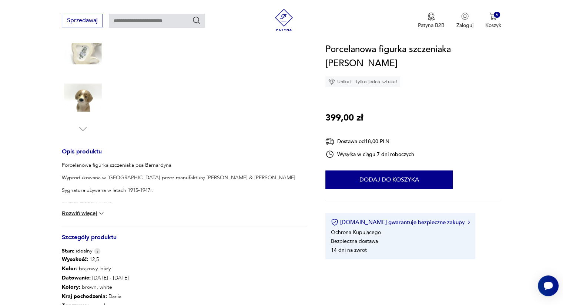
scroll to position [222, 0]
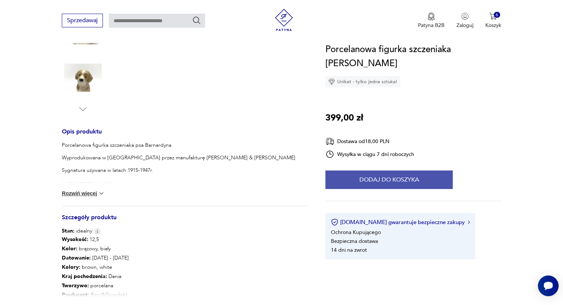
click at [414, 171] on button "Dodaj do koszyka" at bounding box center [388, 180] width 127 height 18
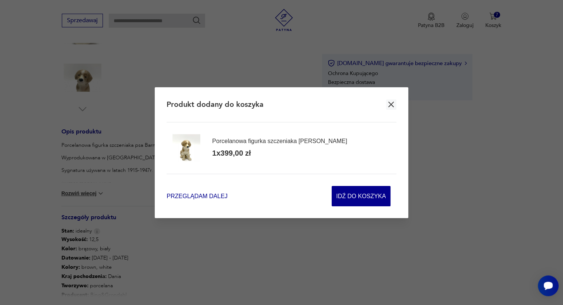
click at [211, 198] on span "Przeglądam dalej" at bounding box center [196, 196] width 61 height 9
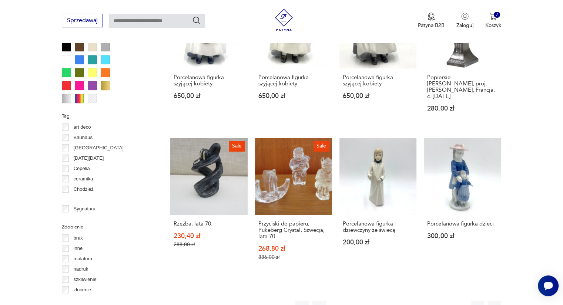
scroll to position [699, 0]
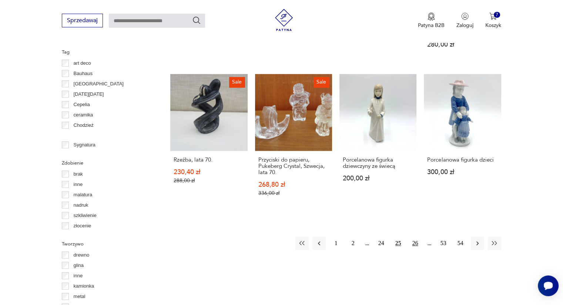
click at [416, 237] on button "26" at bounding box center [414, 243] width 13 height 13
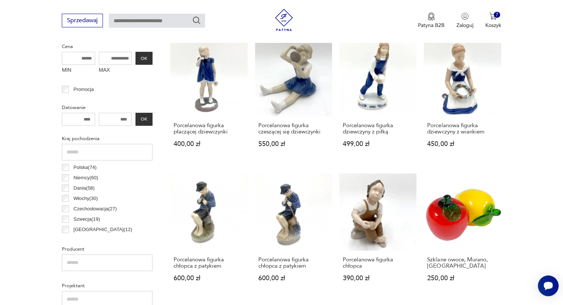
scroll to position [335, 0]
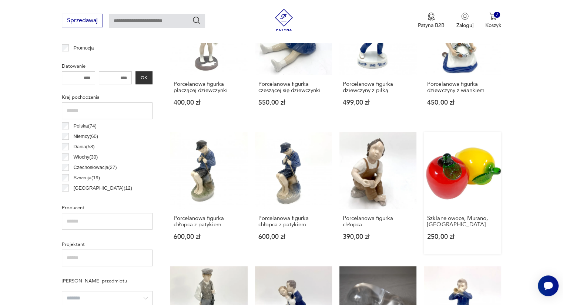
click at [475, 160] on link "Szklane owoce, Murano, [GEOGRAPHIC_DATA] 250,00 zł" at bounding box center [462, 193] width 77 height 122
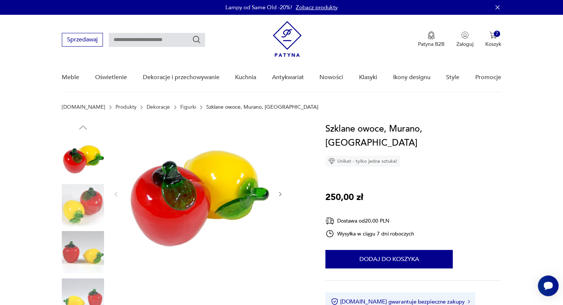
click at [279, 193] on icon "button" at bounding box center [280, 194] width 6 height 6
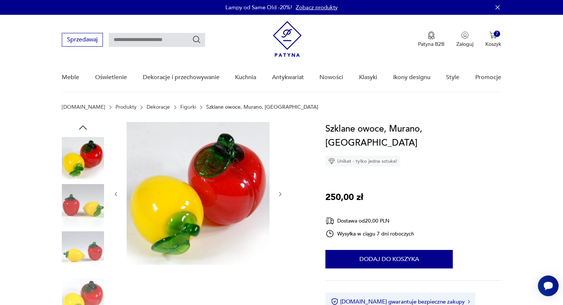
click at [279, 193] on icon "button" at bounding box center [280, 194] width 6 height 6
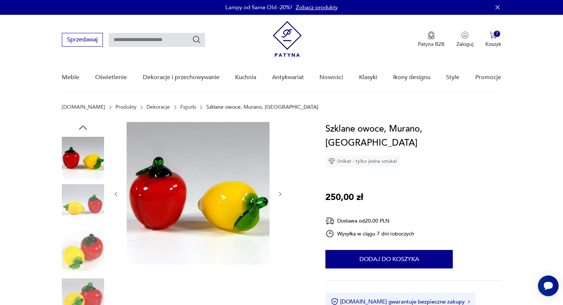
click at [279, 193] on icon "button" at bounding box center [280, 194] width 6 height 6
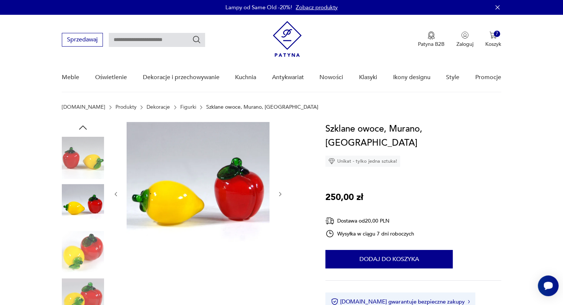
click at [279, 193] on icon "button" at bounding box center [280, 194] width 6 height 6
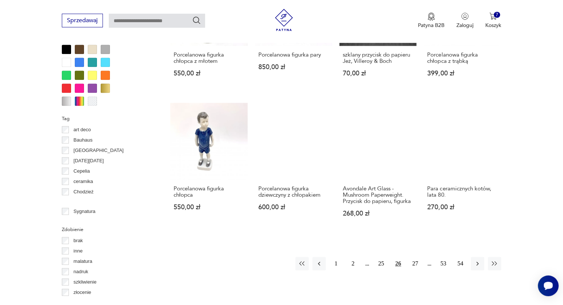
scroll to position [634, 0]
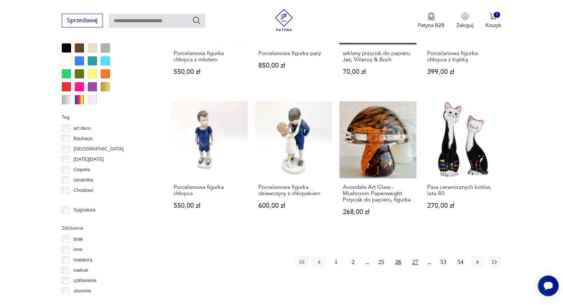
click at [414, 263] on button "27" at bounding box center [414, 262] width 13 height 13
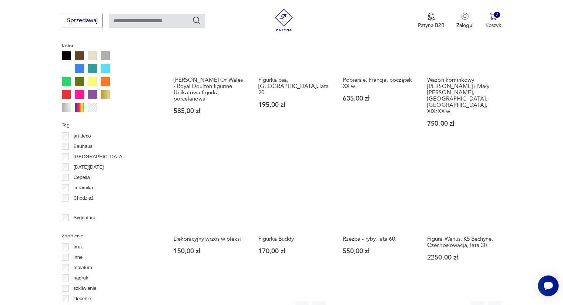
scroll to position [628, 0]
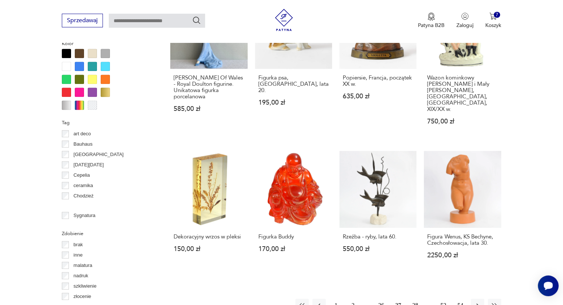
click at [414, 299] on button "28" at bounding box center [414, 305] width 13 height 13
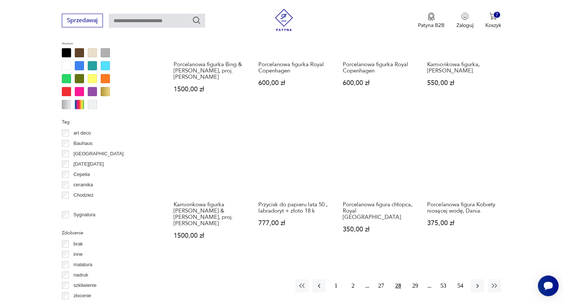
scroll to position [635, 0]
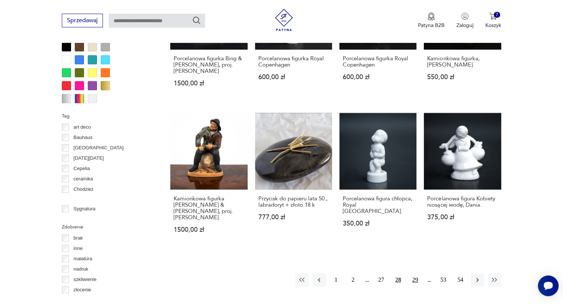
click at [415, 273] on button "29" at bounding box center [414, 279] width 13 height 13
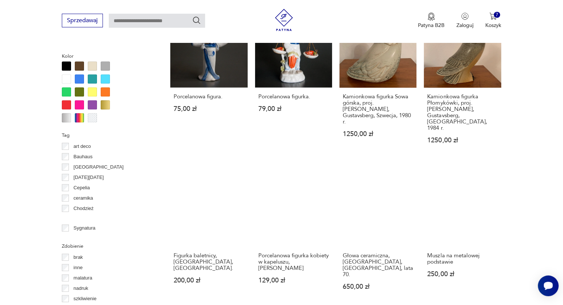
scroll to position [619, 0]
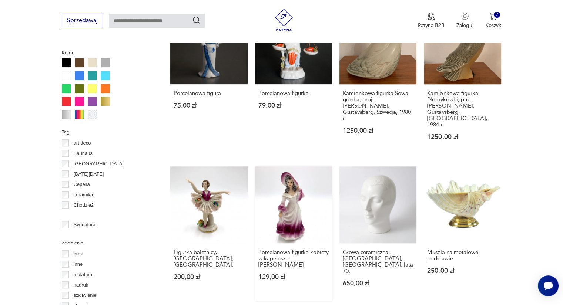
click at [293, 182] on link "Porcelanowa figurka kobiety w kapeluszu, [PERSON_NAME] 129,00 zł" at bounding box center [293, 233] width 77 height 135
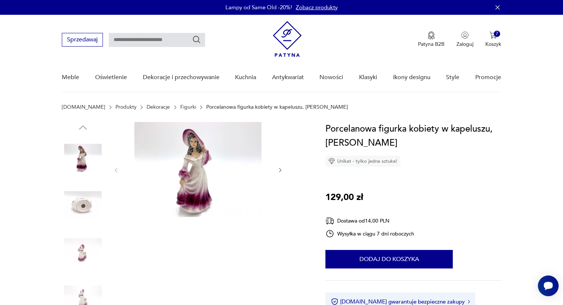
click at [279, 169] on icon "button" at bounding box center [280, 170] width 6 height 6
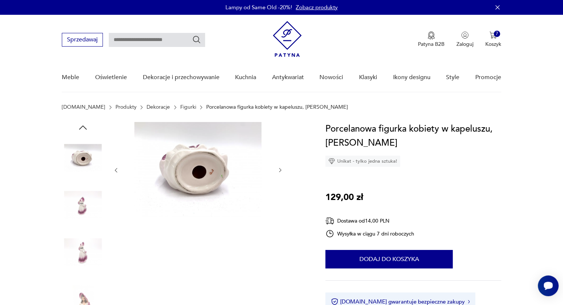
click at [279, 169] on icon "button" at bounding box center [280, 170] width 6 height 6
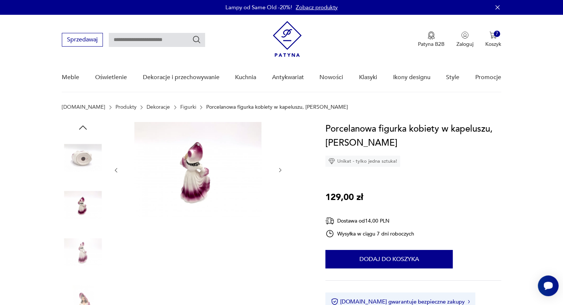
click at [279, 169] on icon "button" at bounding box center [280, 170] width 6 height 6
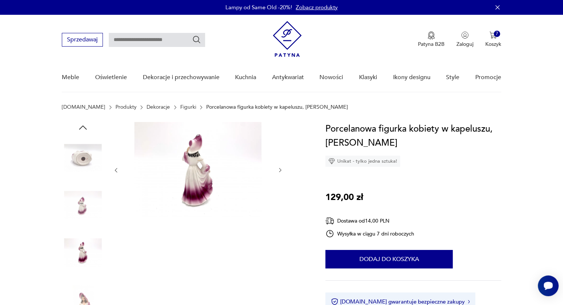
click at [279, 169] on icon "button" at bounding box center [280, 170] width 6 height 6
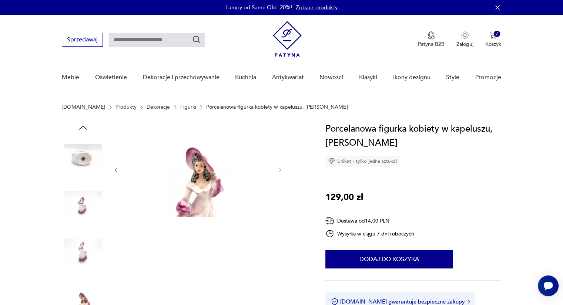
click at [217, 177] on img at bounding box center [198, 169] width 143 height 95
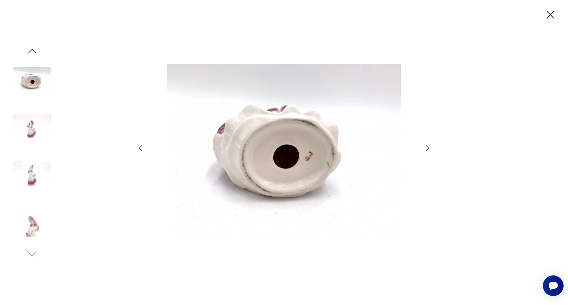
click at [428, 149] on icon "button" at bounding box center [427, 148] width 9 height 9
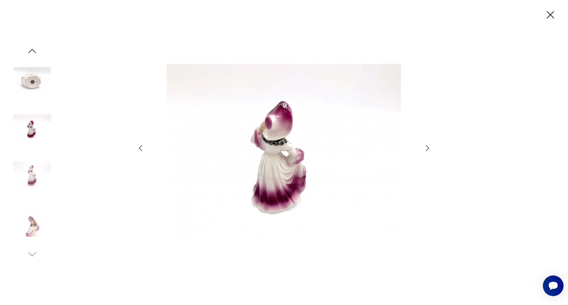
click at [428, 149] on icon "button" at bounding box center [427, 148] width 9 height 9
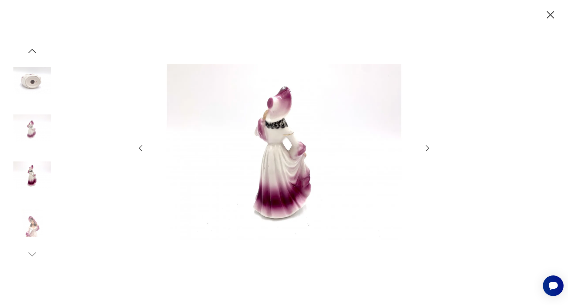
click at [428, 149] on icon "button" at bounding box center [427, 148] width 9 height 9
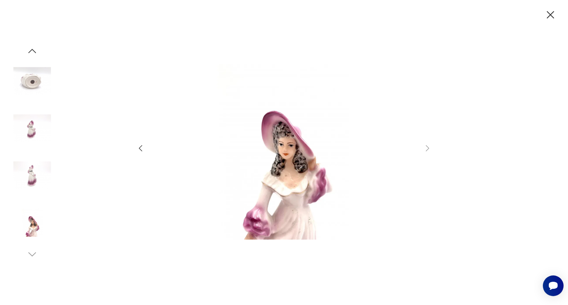
click at [549, 17] on icon "button" at bounding box center [550, 14] width 7 height 7
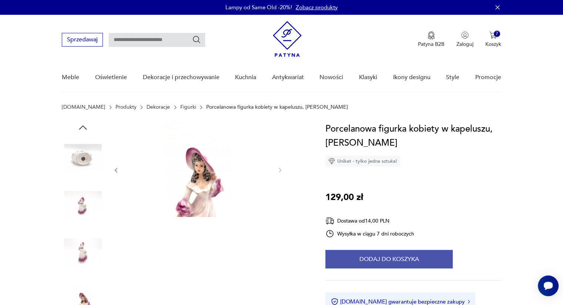
click at [378, 257] on button "Dodaj do koszyka" at bounding box center [388, 259] width 127 height 18
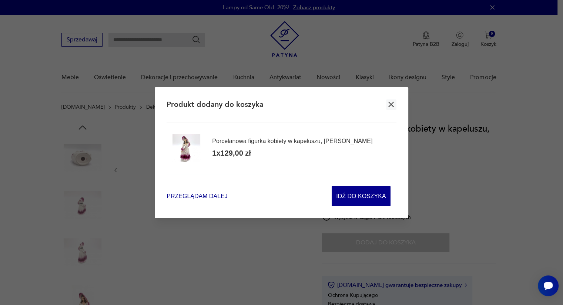
click at [203, 196] on span "Przeglądam dalej" at bounding box center [196, 196] width 61 height 9
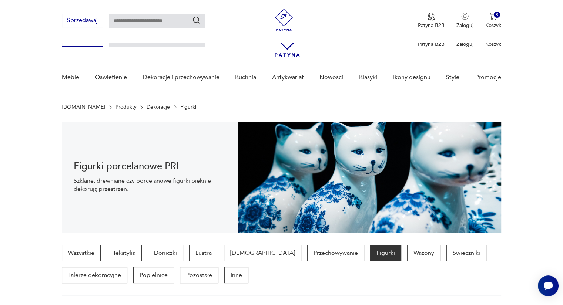
scroll to position [687, 0]
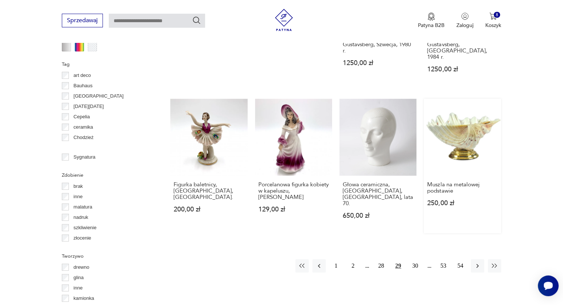
click at [469, 127] on link "Muszla na metalowej podstawie 250,00 zł" at bounding box center [462, 166] width 77 height 135
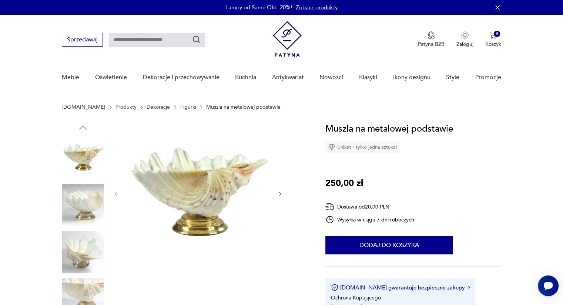
click at [280, 193] on icon "button" at bounding box center [280, 194] width 6 height 6
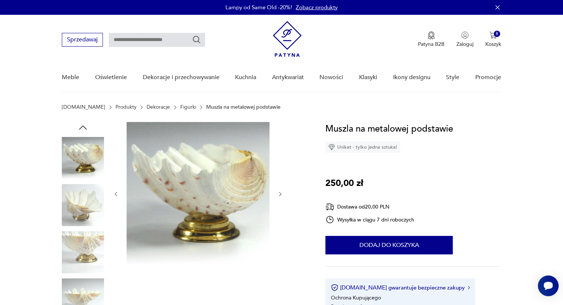
click at [280, 193] on icon "button" at bounding box center [280, 194] width 6 height 6
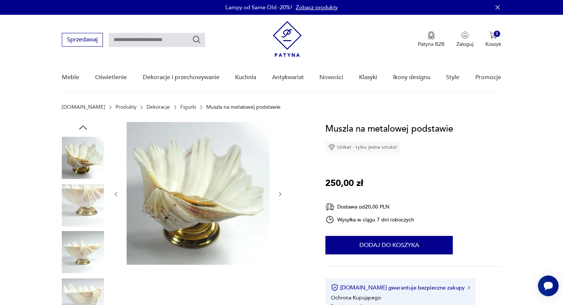
click at [280, 193] on icon "button" at bounding box center [280, 194] width 6 height 6
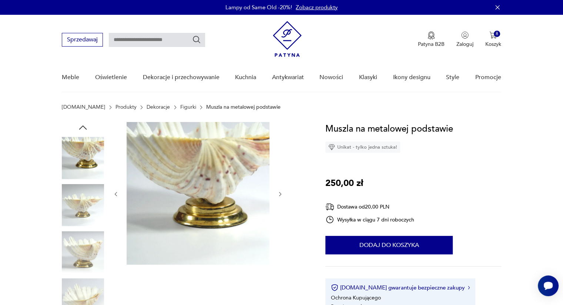
click at [280, 193] on icon "button" at bounding box center [280, 194] width 6 height 6
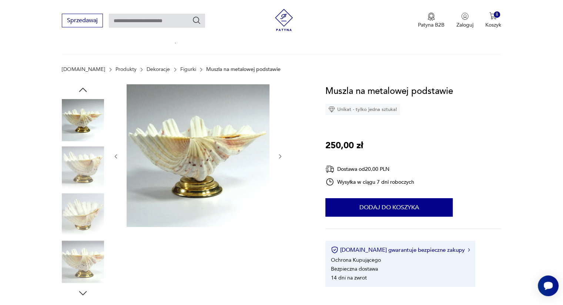
scroll to position [26, 0]
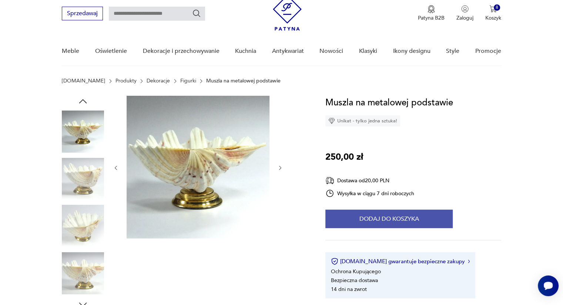
click at [391, 218] on button "Dodaj do koszyka" at bounding box center [388, 219] width 127 height 18
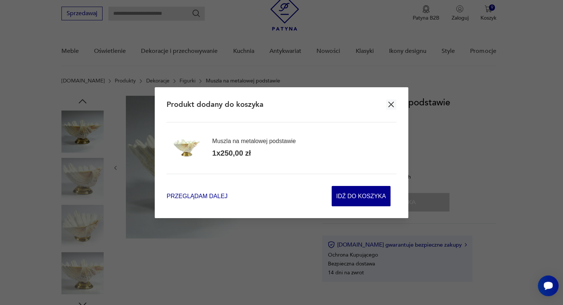
click at [206, 199] on span "Przeglądam dalej" at bounding box center [196, 196] width 61 height 9
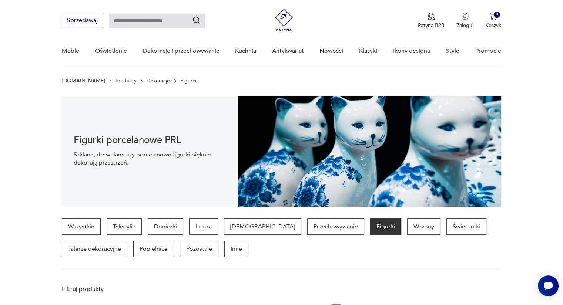
scroll to position [755, 0]
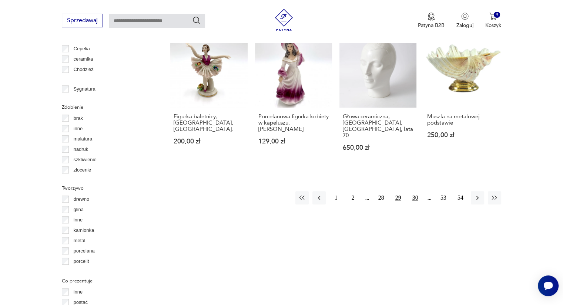
click at [414, 191] on button "30" at bounding box center [414, 197] width 13 height 13
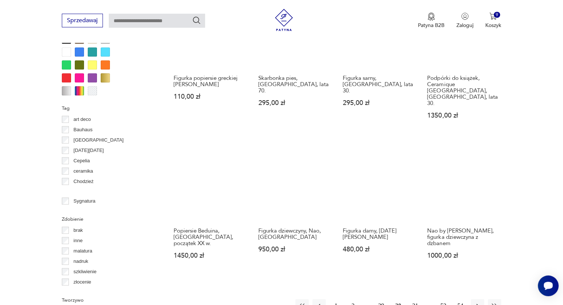
scroll to position [643, 0]
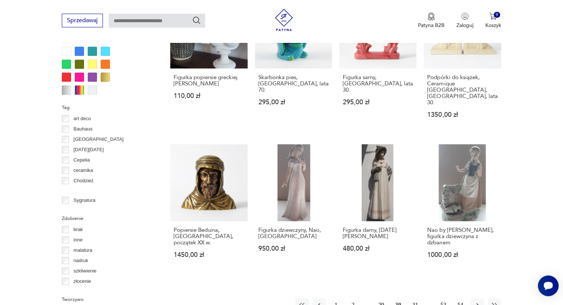
click at [416, 299] on button "31" at bounding box center [414, 305] width 13 height 13
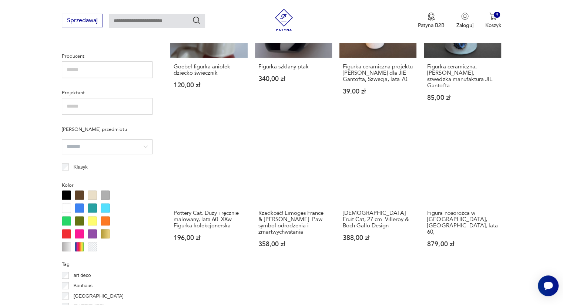
scroll to position [491, 0]
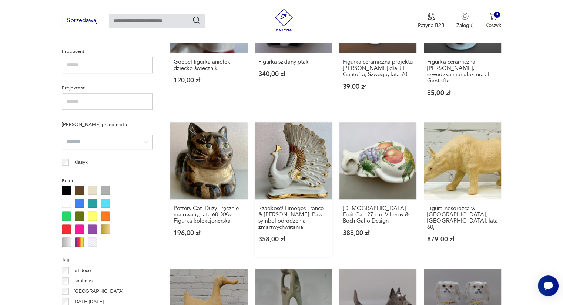
click at [309, 163] on link "Rzadkość! Limoges France & [PERSON_NAME]. Paw symbol odrodzenia i zmartwychwsta…" at bounding box center [293, 189] width 77 height 135
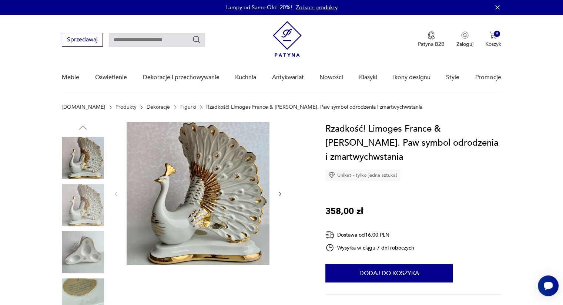
click at [278, 197] on icon "button" at bounding box center [280, 194] width 6 height 6
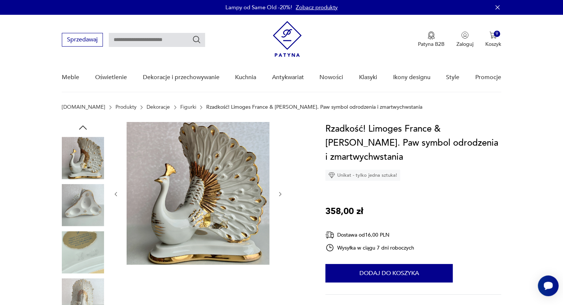
click at [278, 197] on icon "button" at bounding box center [280, 194] width 6 height 6
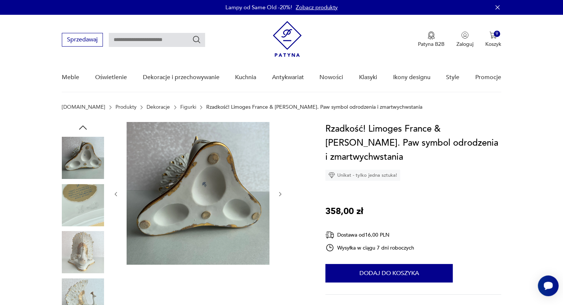
click at [278, 197] on icon "button" at bounding box center [280, 194] width 6 height 6
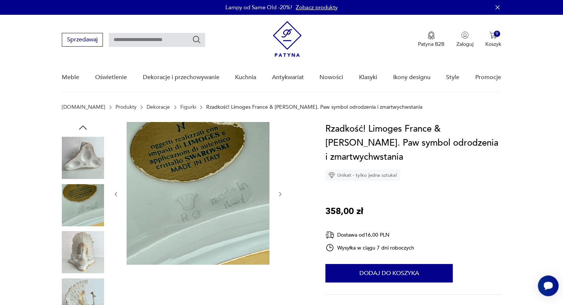
click at [278, 197] on icon "button" at bounding box center [280, 194] width 6 height 6
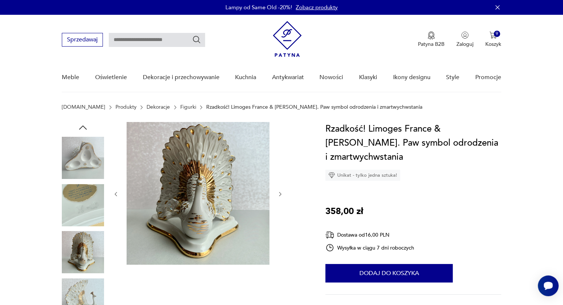
click at [278, 197] on icon "button" at bounding box center [280, 194] width 6 height 6
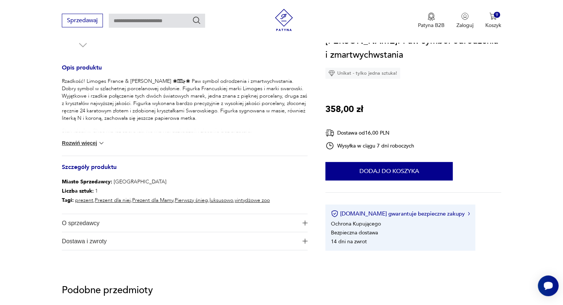
scroll to position [321, 0]
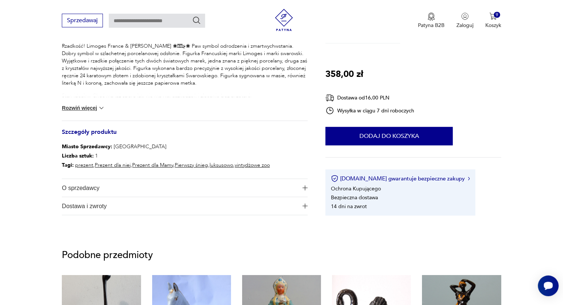
click at [308, 205] on section "Opis produktu Rzadkość! Limoges France & [PERSON_NAME] ❀ڿڰۣ❀ Paw symbol odrodze…" at bounding box center [281, 17] width 563 height 432
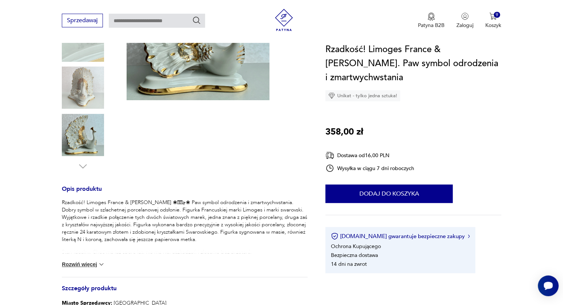
scroll to position [182, 0]
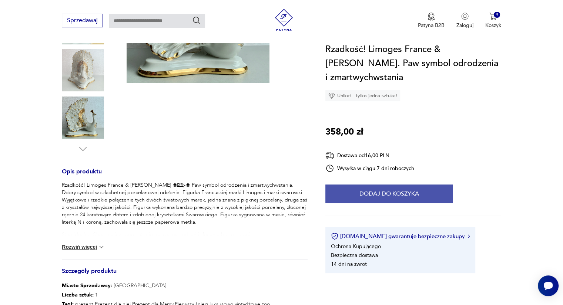
click at [423, 193] on button "Dodaj do koszyka" at bounding box center [388, 194] width 127 height 18
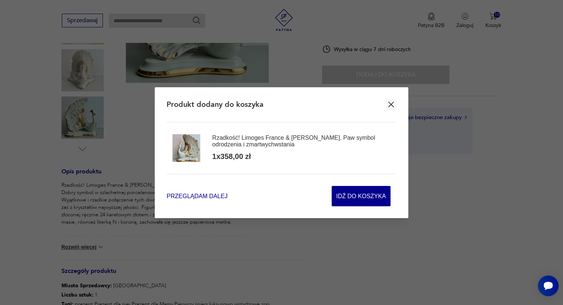
click at [199, 197] on span "Przeglądam dalej" at bounding box center [196, 196] width 61 height 9
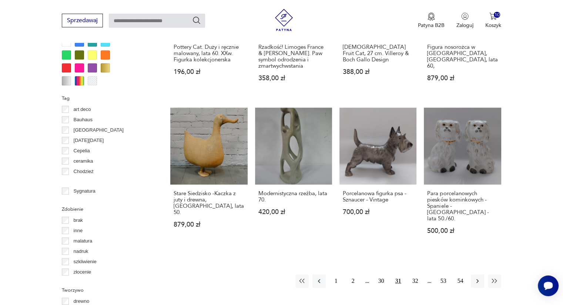
scroll to position [664, 0]
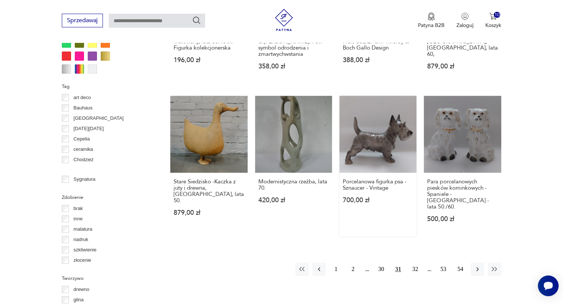
click at [382, 137] on link "Porcelanowa figurka psa - Sznaucer - Vintage 700,00 zł" at bounding box center [377, 166] width 77 height 141
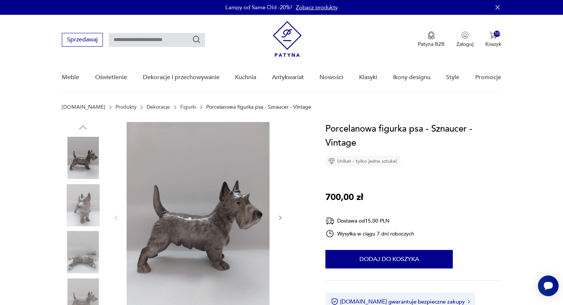
click at [280, 216] on icon "button" at bounding box center [280, 218] width 6 height 6
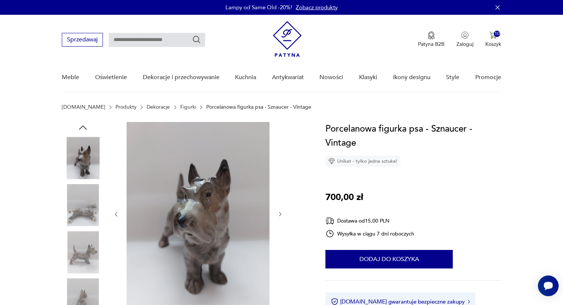
click at [280, 216] on icon "button" at bounding box center [280, 214] width 2 height 4
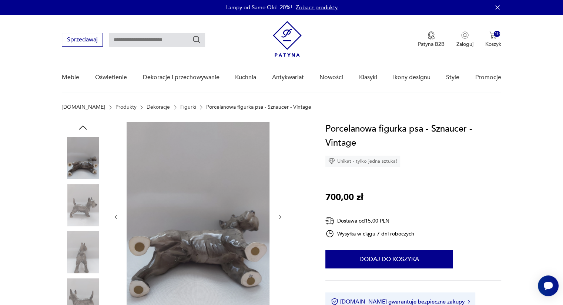
click at [280, 216] on icon "button" at bounding box center [280, 217] width 2 height 4
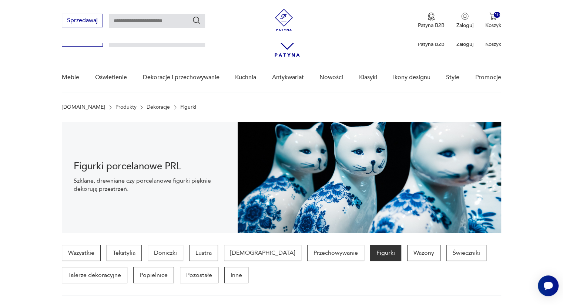
scroll to position [733, 0]
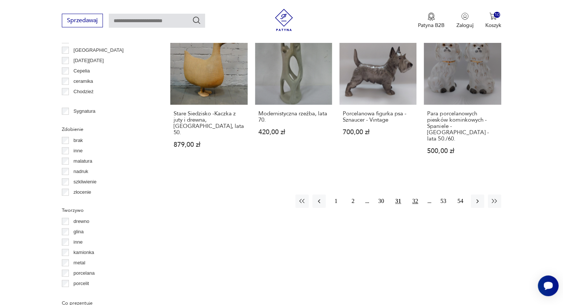
click at [416, 195] on button "32" at bounding box center [414, 201] width 13 height 13
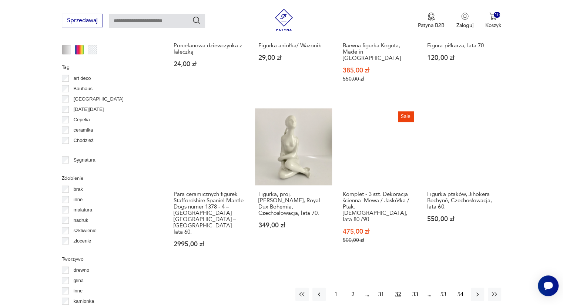
scroll to position [686, 0]
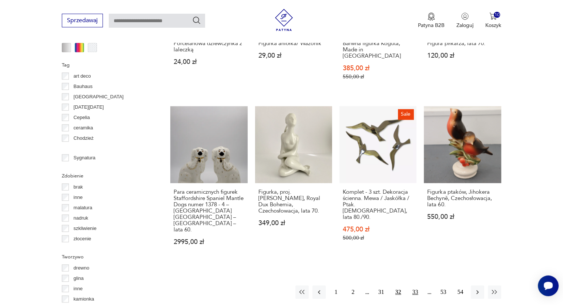
click at [414, 286] on button "33" at bounding box center [414, 292] width 13 height 13
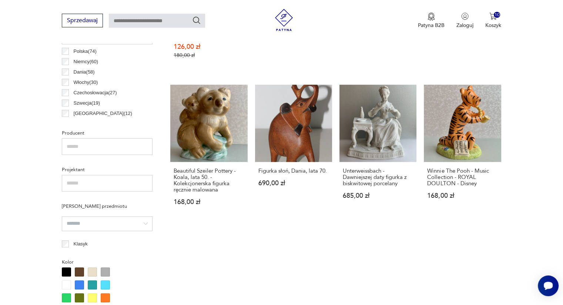
scroll to position [409, 0]
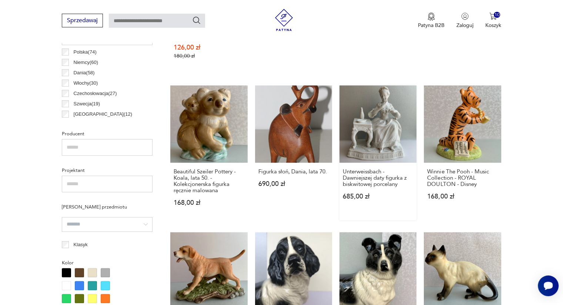
click at [383, 109] on link "Unterweissbach - Dawniejszej daty figurka z biskwitowej porcelany 685,00 zł" at bounding box center [377, 152] width 77 height 135
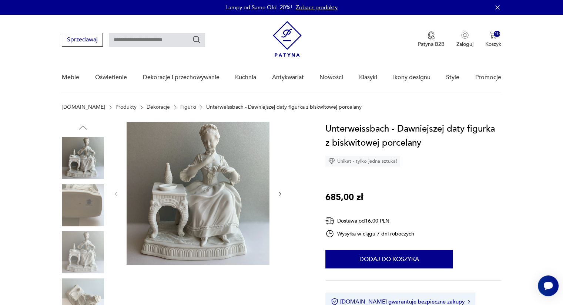
click at [282, 193] on icon "button" at bounding box center [280, 194] width 6 height 6
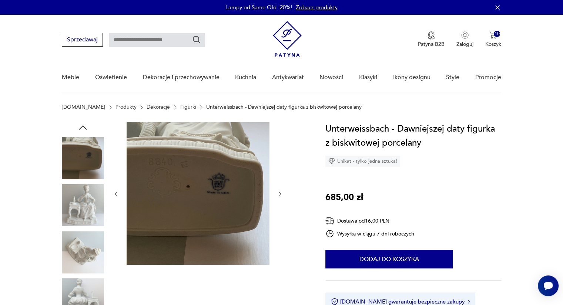
click at [282, 193] on icon "button" at bounding box center [280, 194] width 6 height 6
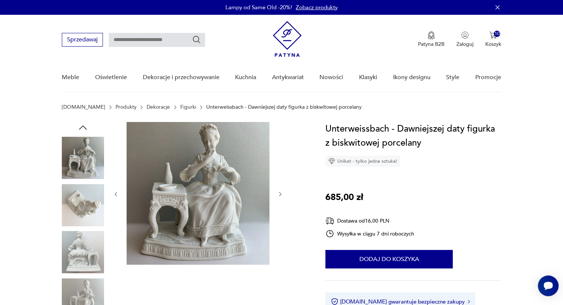
click at [282, 193] on icon "button" at bounding box center [280, 194] width 6 height 6
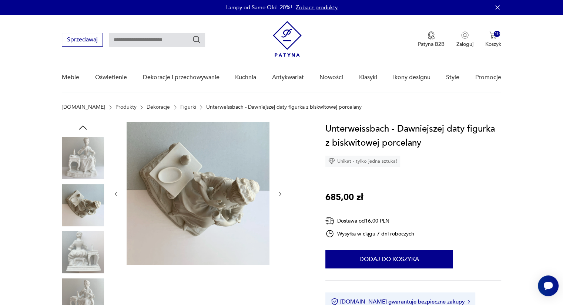
click at [282, 193] on icon "button" at bounding box center [280, 194] width 6 height 6
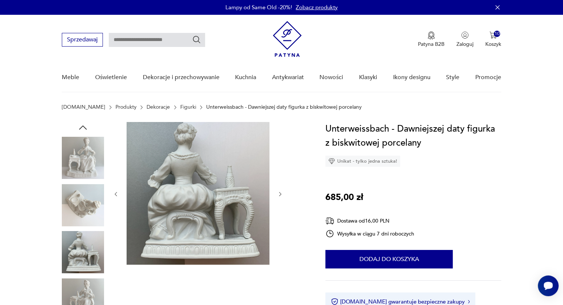
click at [282, 193] on icon "button" at bounding box center [280, 194] width 6 height 6
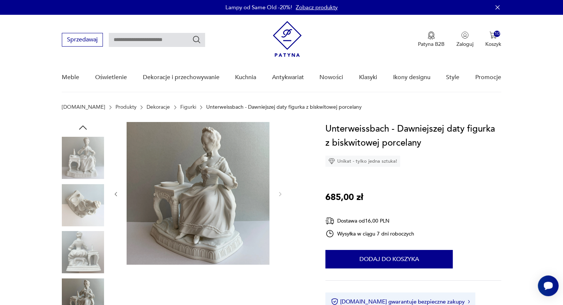
click at [214, 168] on img at bounding box center [198, 193] width 143 height 143
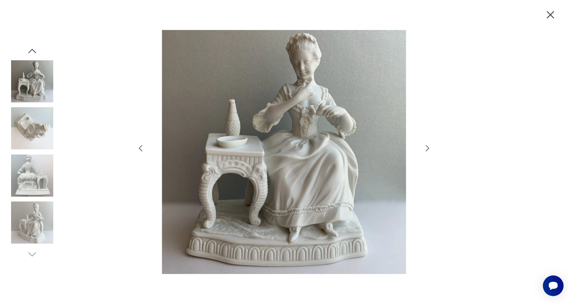
click at [426, 149] on icon "button" at bounding box center [427, 148] width 9 height 9
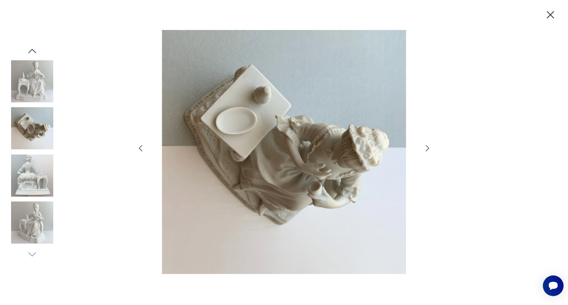
click at [426, 149] on icon "button" at bounding box center [427, 148] width 9 height 9
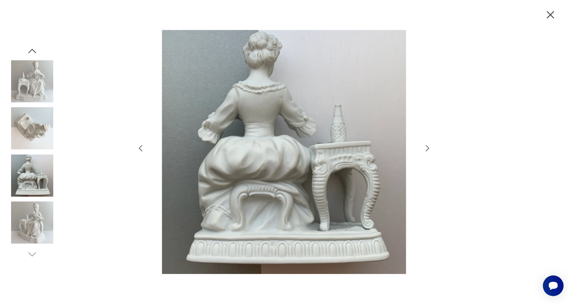
click at [426, 149] on icon "button" at bounding box center [427, 148] width 9 height 9
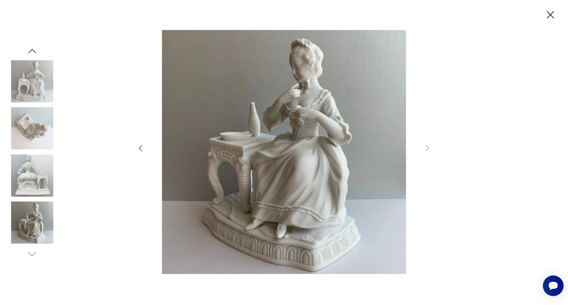
click at [553, 16] on icon "button" at bounding box center [550, 15] width 13 height 13
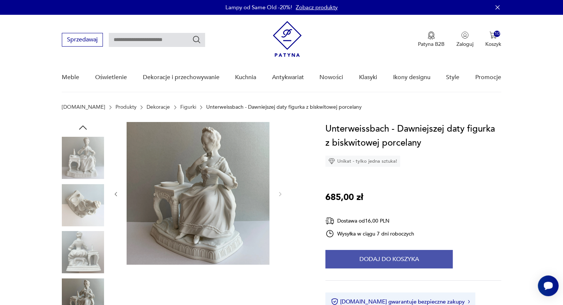
click at [389, 259] on button "Dodaj do koszyka" at bounding box center [388, 259] width 127 height 18
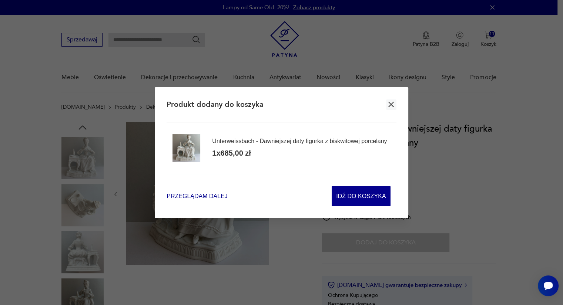
click at [196, 192] on span "Przeglądam dalej" at bounding box center [196, 196] width 61 height 9
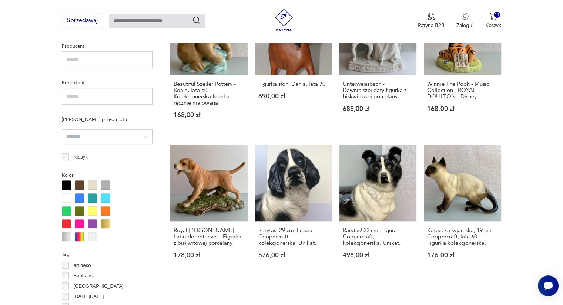
scroll to position [497, 0]
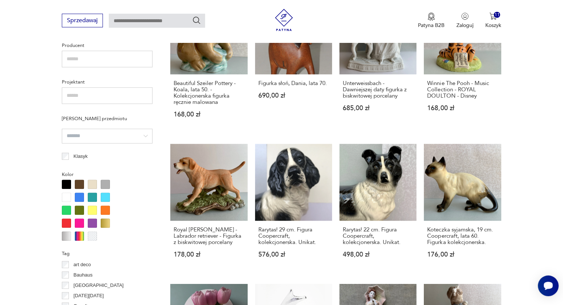
click at [519, 130] on section "Filtruj produkty Cena MIN MAX OK Promocja Datowanie OK Kraj pochodzenia Polska …" at bounding box center [281, 227] width 563 height 832
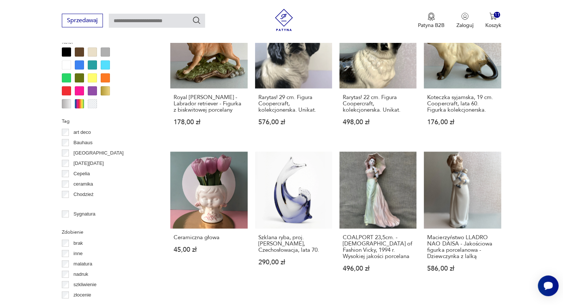
scroll to position [632, 0]
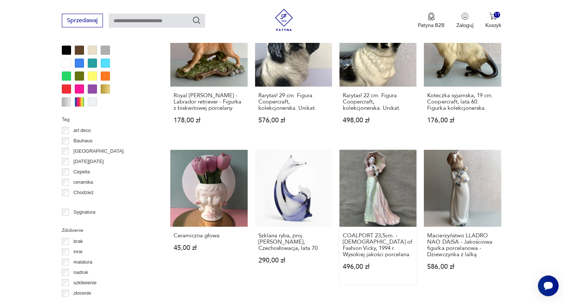
click at [388, 182] on link "COALPORT 23,5cm. - [DEMOGRAPHIC_DATA] of Fashion Vicky, 1994 r. Wysokiej jakośc…" at bounding box center [377, 217] width 77 height 135
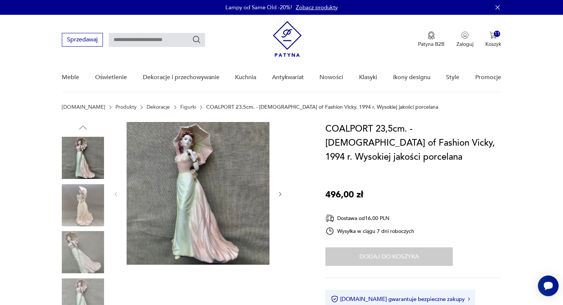
click at [282, 193] on icon "button" at bounding box center [280, 194] width 6 height 6
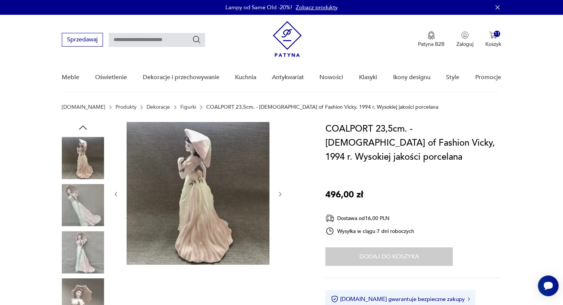
click at [282, 193] on icon "button" at bounding box center [280, 194] width 6 height 6
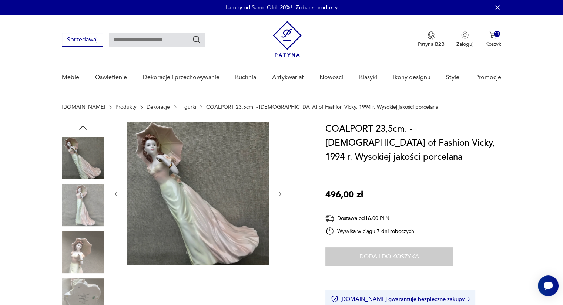
click at [282, 193] on icon "button" at bounding box center [280, 194] width 6 height 6
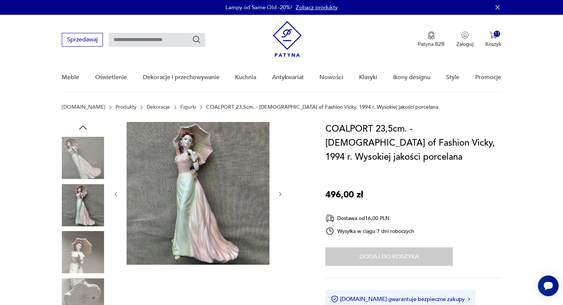
click at [376, 248] on div "Dodaj do koszyka" at bounding box center [388, 257] width 127 height 18
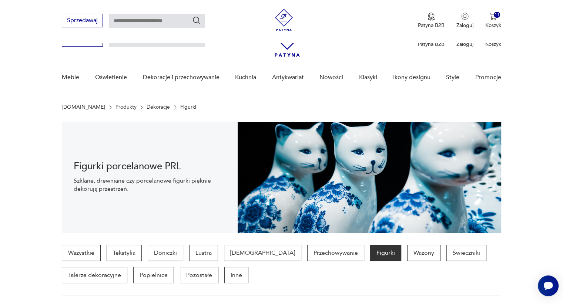
scroll to position [700, 0]
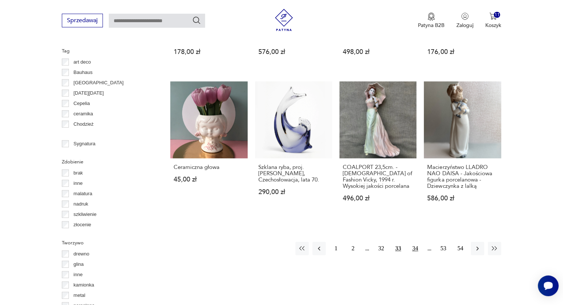
click at [416, 242] on button "34" at bounding box center [414, 248] width 13 height 13
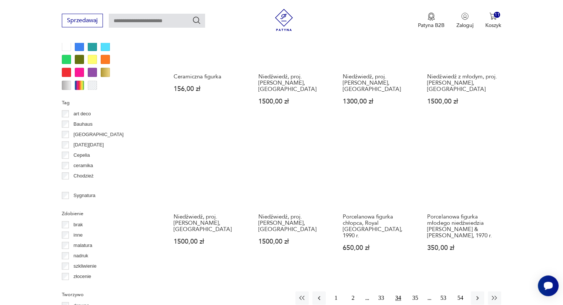
scroll to position [652, 0]
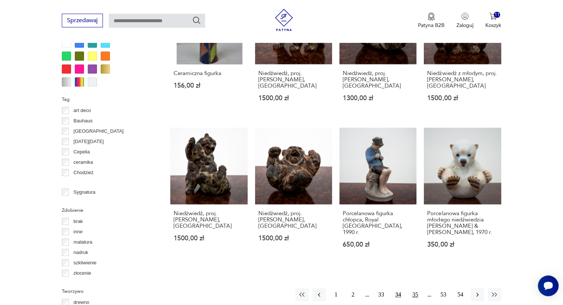
click at [418, 289] on button "35" at bounding box center [414, 294] width 13 height 13
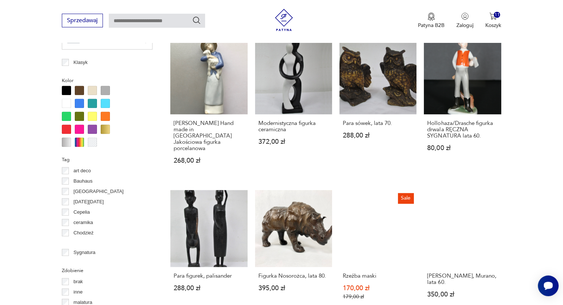
scroll to position [652, 0]
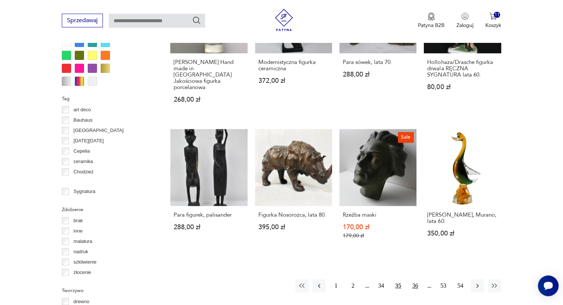
click at [415, 279] on button "36" at bounding box center [414, 285] width 13 height 13
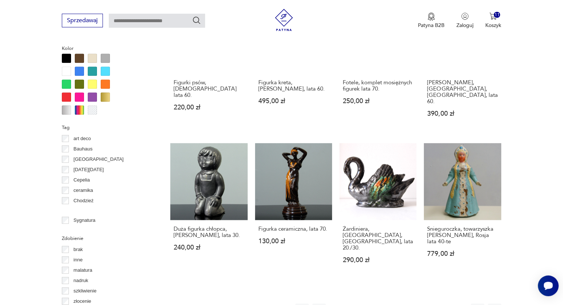
scroll to position [625, 0]
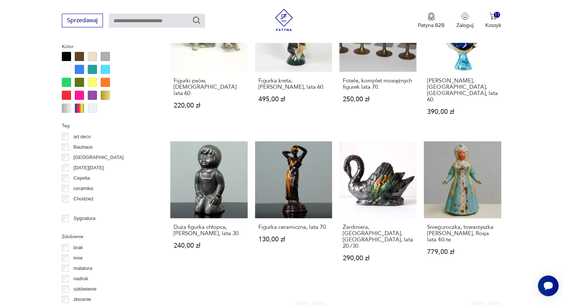
click at [414, 302] on button "37" at bounding box center [414, 308] width 13 height 13
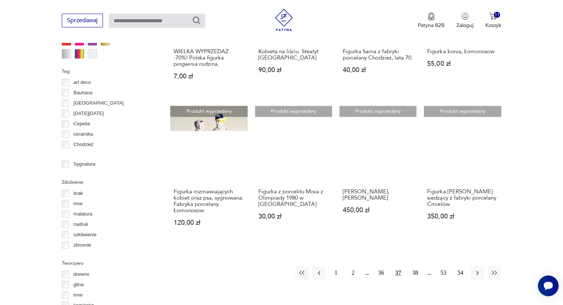
scroll to position [691, 0]
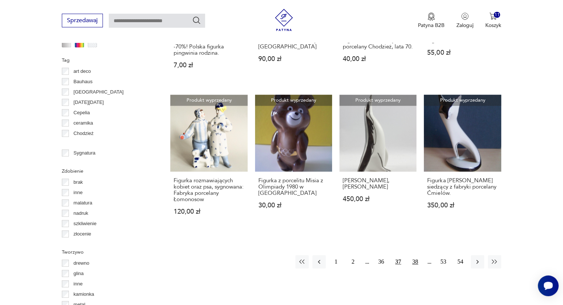
click at [414, 259] on button "38" at bounding box center [414, 261] width 13 height 13
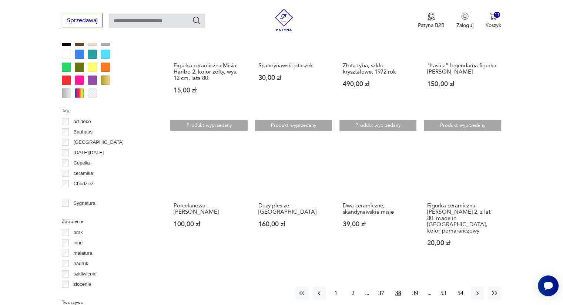
scroll to position [674, 0]
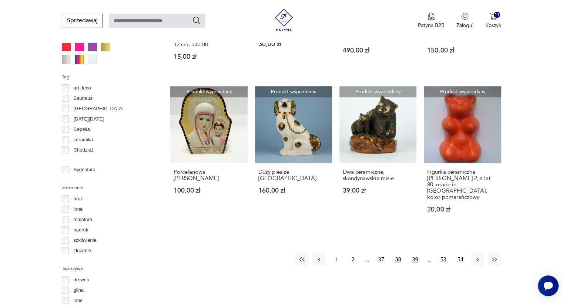
click at [416, 253] on button "39" at bounding box center [414, 259] width 13 height 13
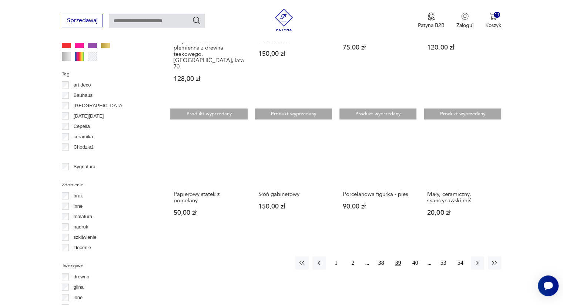
scroll to position [681, 0]
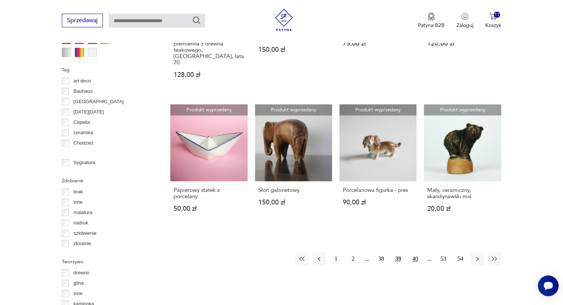
click at [414, 252] on button "40" at bounding box center [414, 258] width 13 height 13
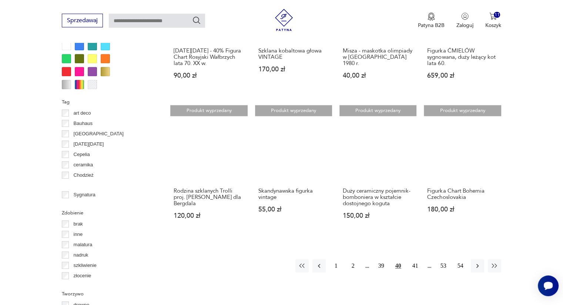
scroll to position [653, 0]
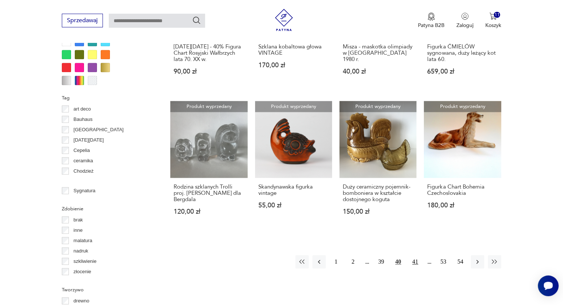
click at [417, 257] on button "41" at bounding box center [414, 261] width 13 height 13
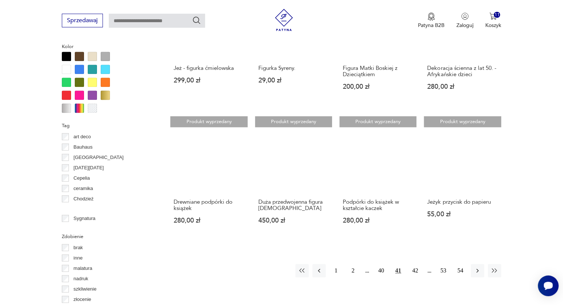
scroll to position [636, 0]
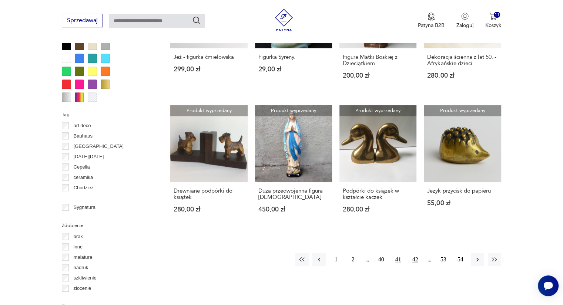
click at [415, 260] on button "42" at bounding box center [414, 259] width 13 height 13
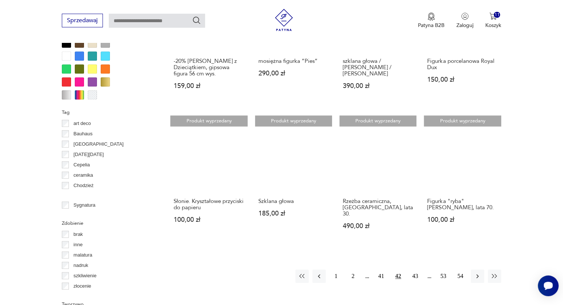
scroll to position [643, 0]
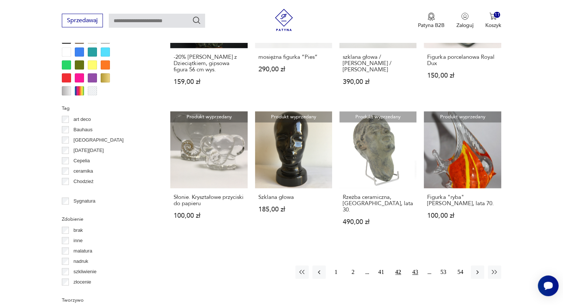
click at [414, 266] on button "43" at bounding box center [414, 272] width 13 height 13
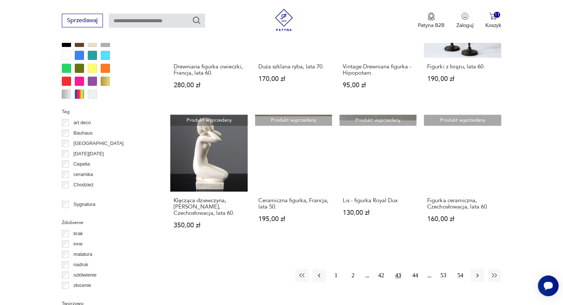
scroll to position [643, 0]
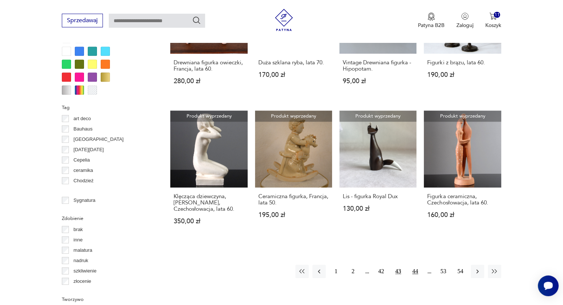
click at [417, 265] on button "44" at bounding box center [414, 271] width 13 height 13
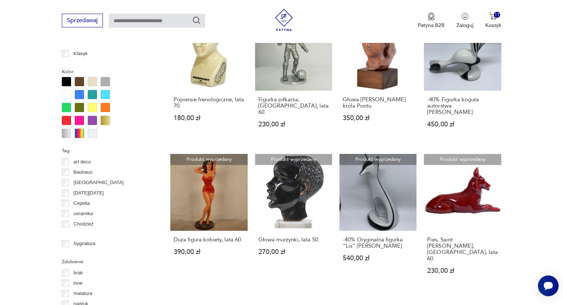
scroll to position [642, 0]
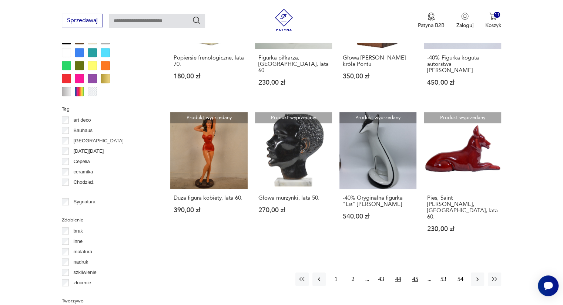
click at [415, 273] on button "45" at bounding box center [414, 279] width 13 height 13
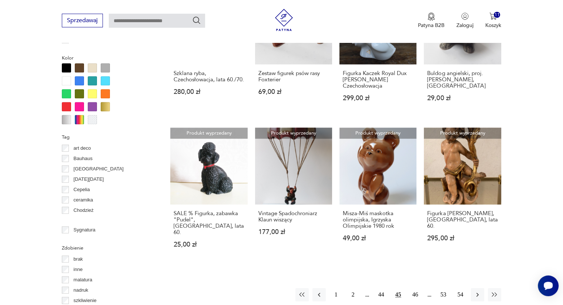
scroll to position [647, 0]
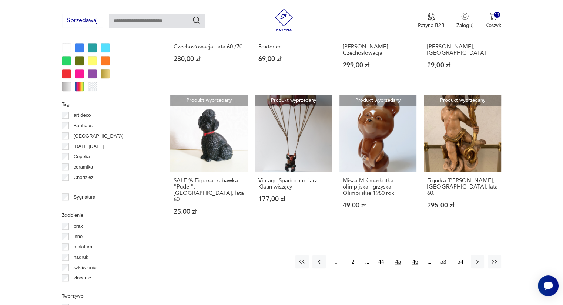
click at [417, 255] on button "46" at bounding box center [414, 261] width 13 height 13
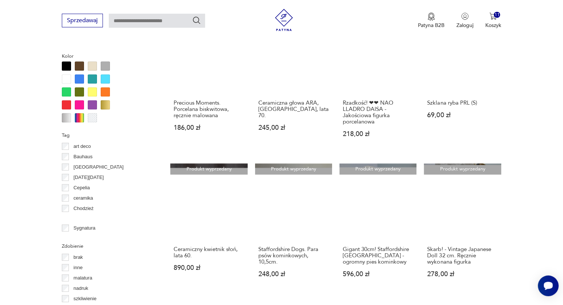
scroll to position [656, 0]
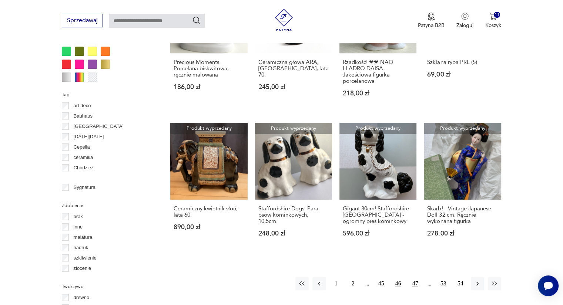
click at [417, 281] on button "47" at bounding box center [414, 283] width 13 height 13
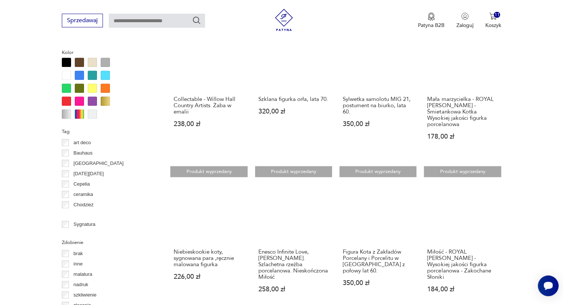
scroll to position [656, 0]
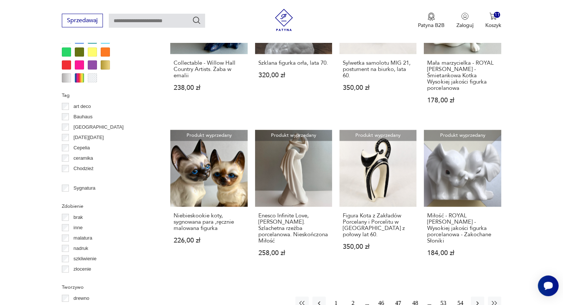
click at [414, 297] on button "48" at bounding box center [414, 303] width 13 height 13
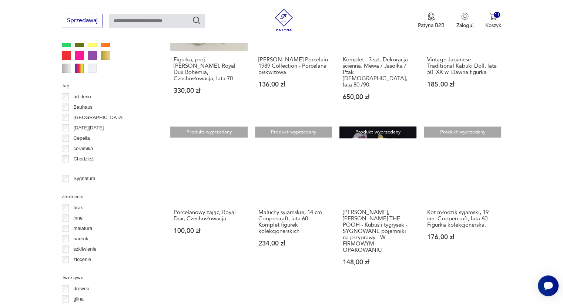
scroll to position [670, 0]
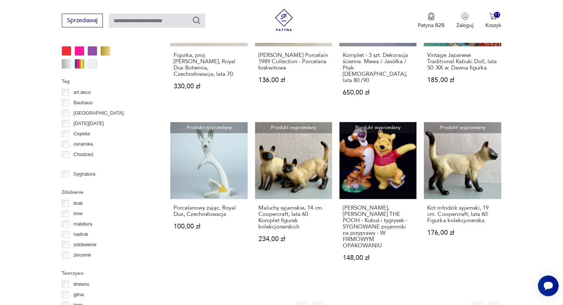
click at [417, 302] on button "49" at bounding box center [414, 308] width 13 height 13
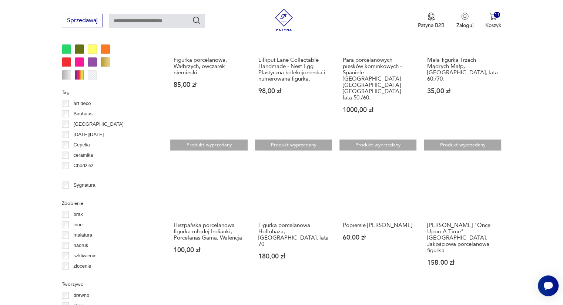
scroll to position [675, 0]
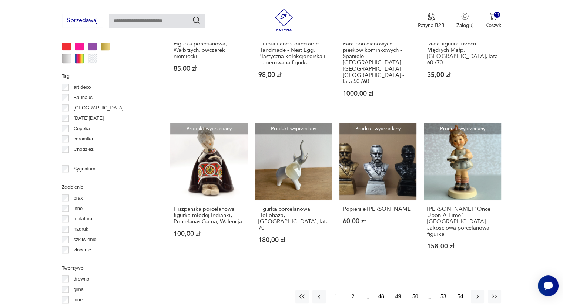
click at [417, 290] on button "50" at bounding box center [414, 296] width 13 height 13
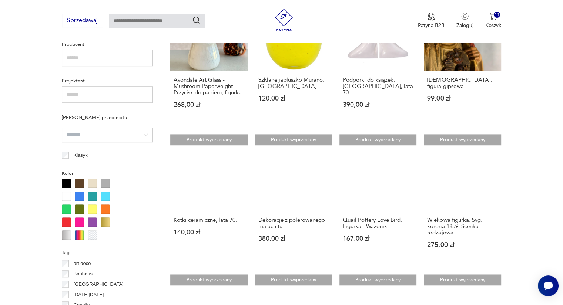
scroll to position [498, 0]
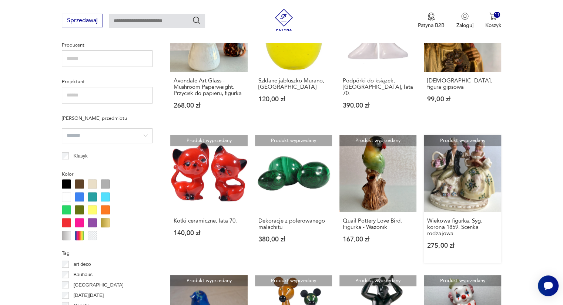
click at [462, 183] on link "Produkt wyprzedany Wiekowa figurka. Syg. korona 1859. Scenka rodzajowa 275,00 zł" at bounding box center [462, 199] width 77 height 128
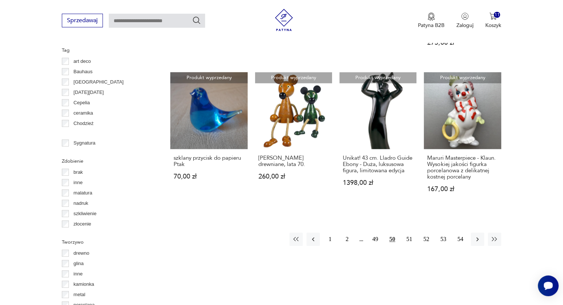
scroll to position [704, 0]
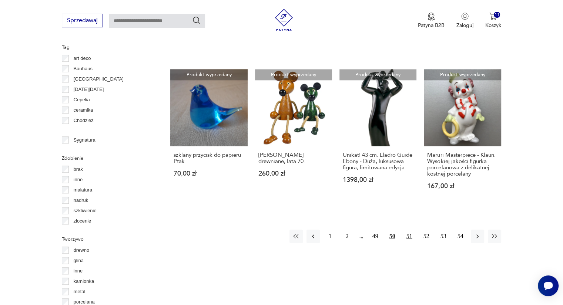
click at [408, 232] on button "51" at bounding box center [409, 236] width 13 height 13
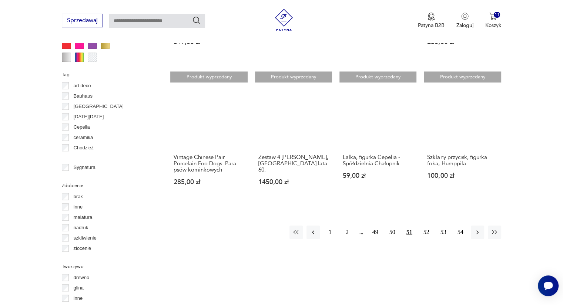
scroll to position [687, 0]
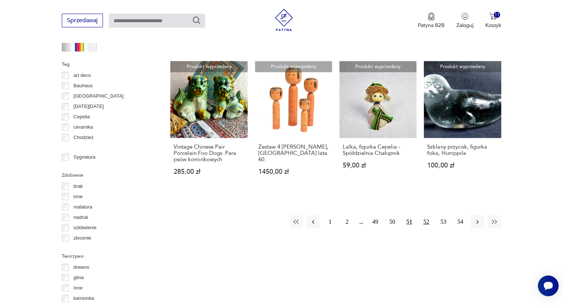
click at [426, 223] on button "52" at bounding box center [426, 221] width 13 height 13
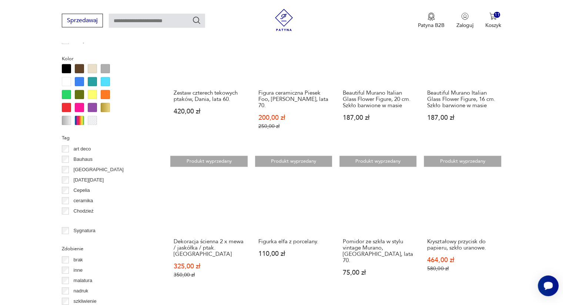
scroll to position [645, 0]
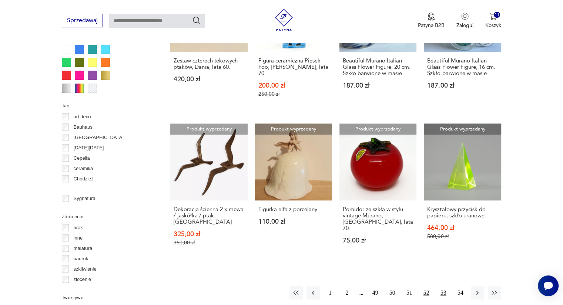
click at [442, 286] on button "53" at bounding box center [443, 292] width 13 height 13
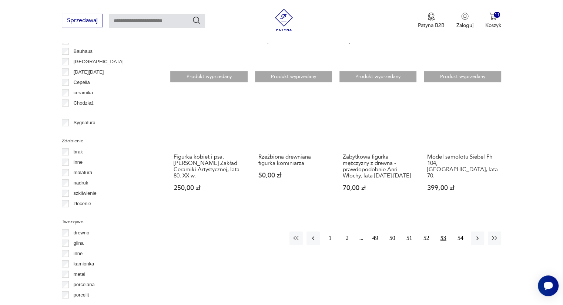
scroll to position [723, 0]
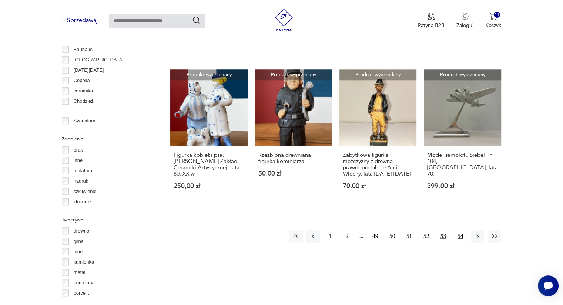
click at [458, 231] on button "54" at bounding box center [460, 236] width 13 height 13
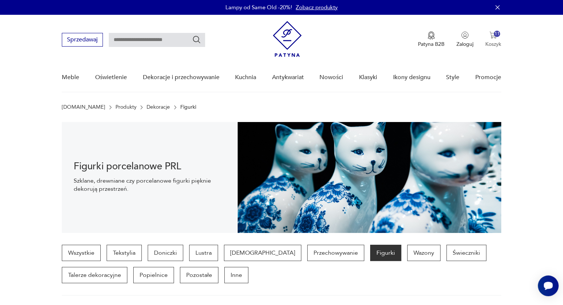
click at [496, 37] on img "button" at bounding box center [492, 34] width 7 height 7
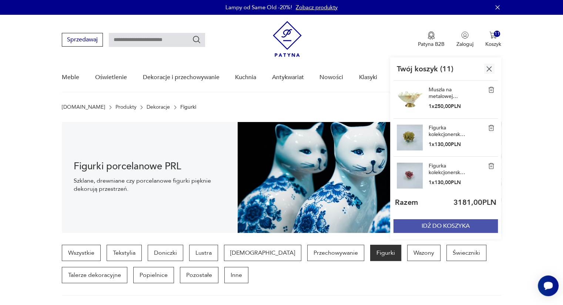
click at [440, 226] on button "IDŹ DO KOSZYKA" at bounding box center [445, 226] width 104 height 14
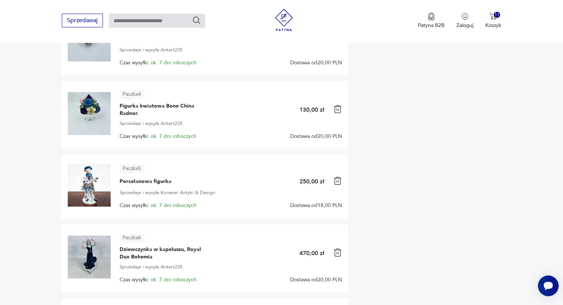
scroll to position [298, 0]
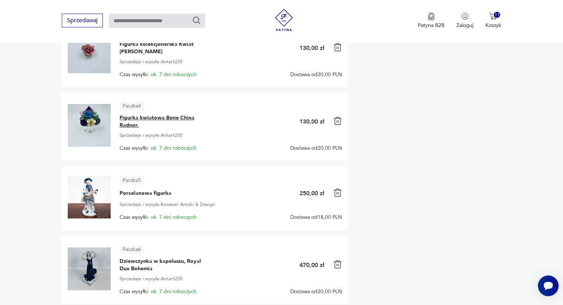
click at [141, 116] on span "Figurka kwiatowa Bone China Radnor." at bounding box center [165, 121] width 92 height 15
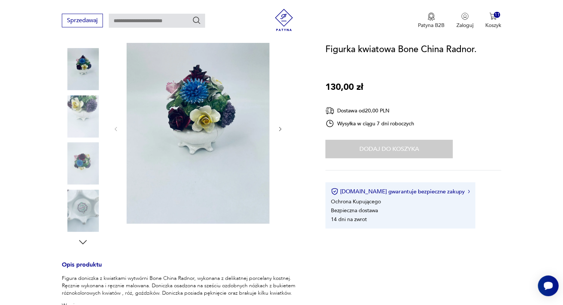
scroll to position [85, 0]
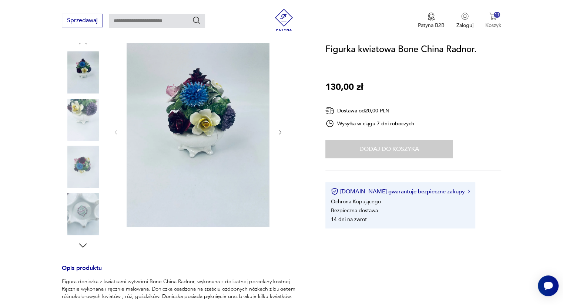
click at [492, 16] on img "button" at bounding box center [492, 16] width 7 height 7
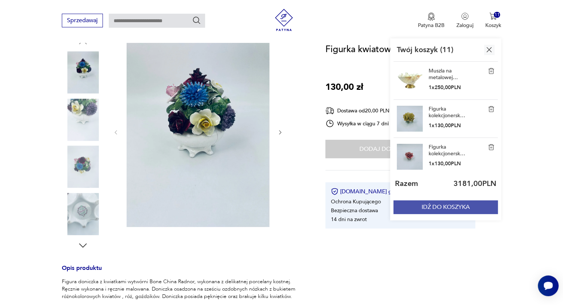
click at [451, 209] on button "IDŹ DO KOSZYKA" at bounding box center [445, 208] width 104 height 14
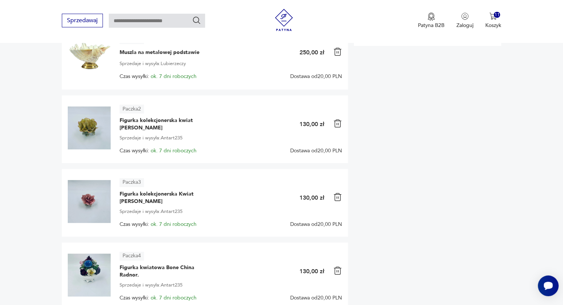
scroll to position [101, 0]
